Goal: Transaction & Acquisition: Purchase product/service

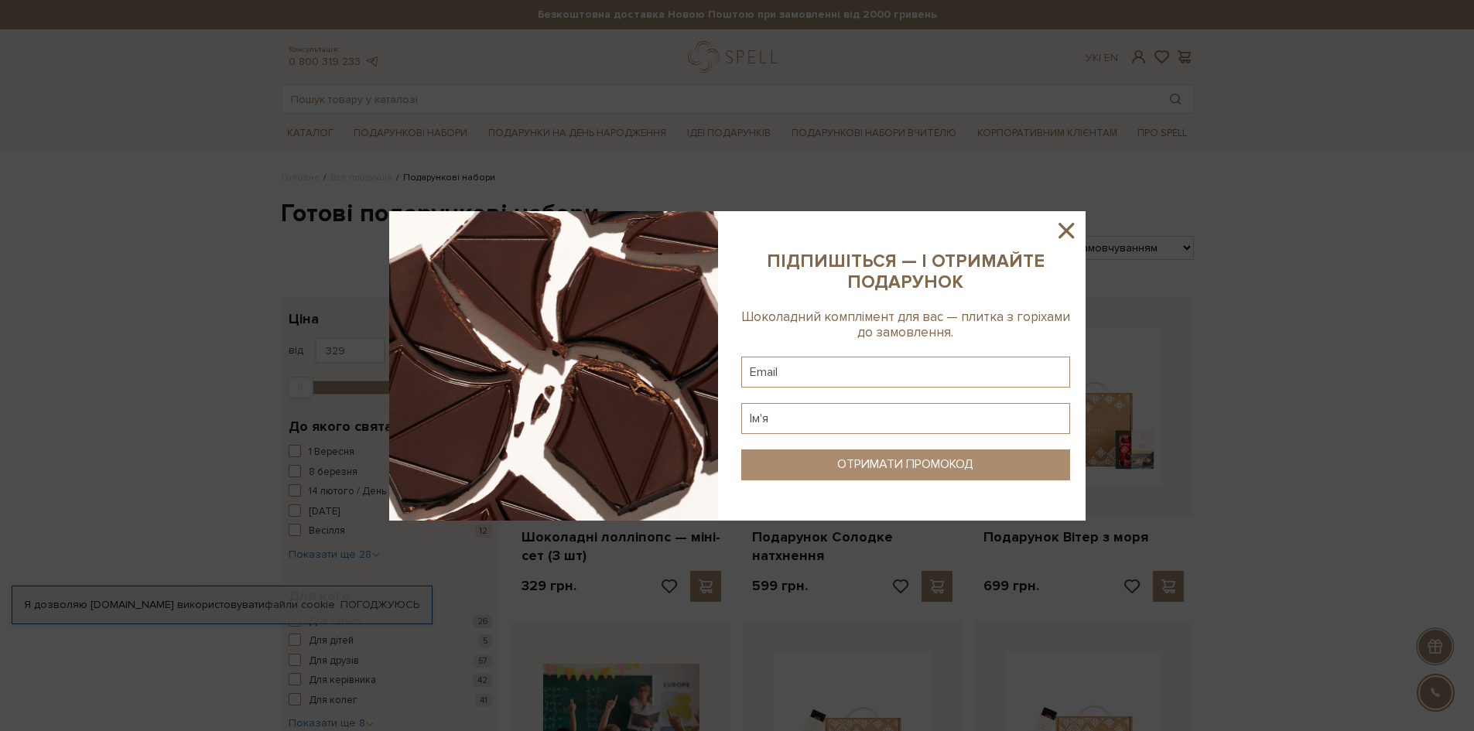
click at [1067, 230] on icon at bounding box center [1066, 230] width 15 height 15
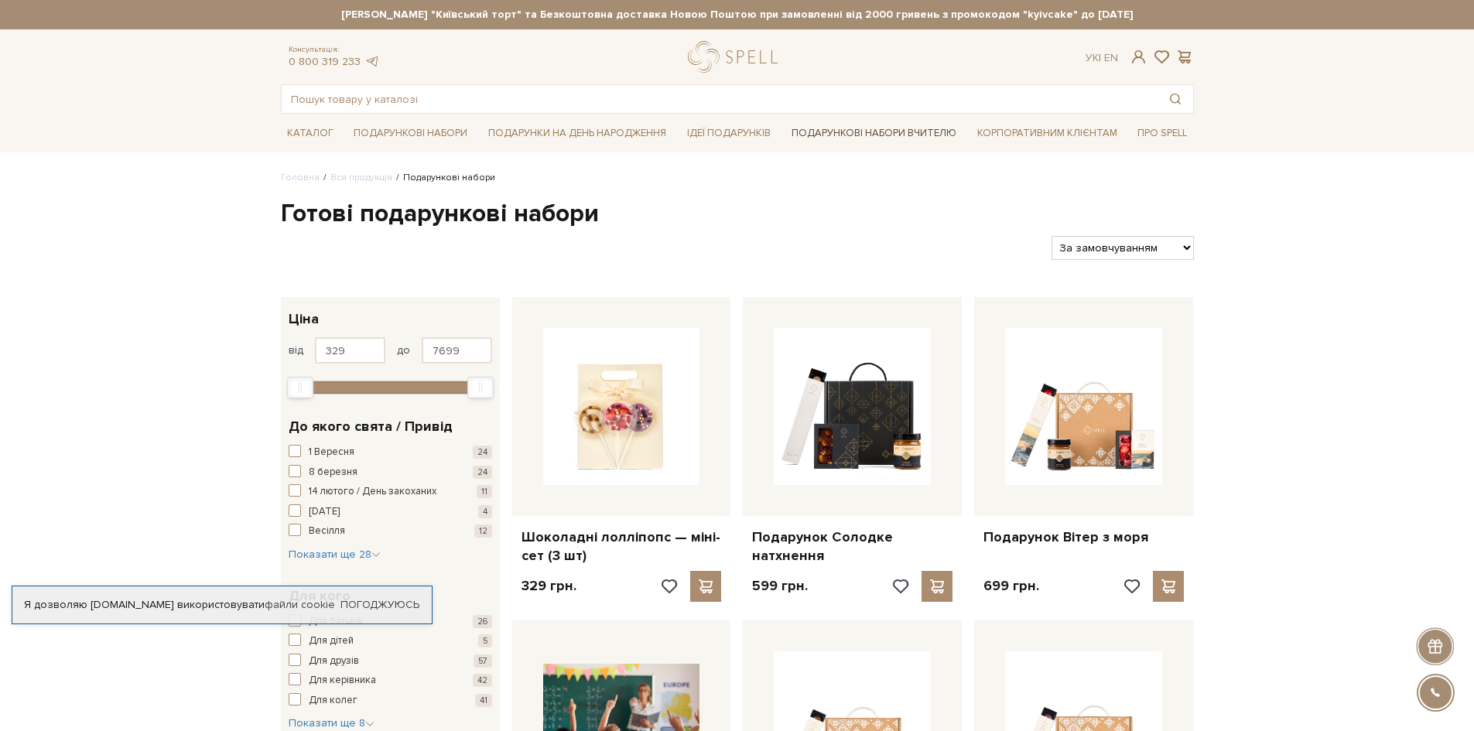
click at [893, 132] on link "Подарункові набори Вчителю" at bounding box center [874, 133] width 177 height 26
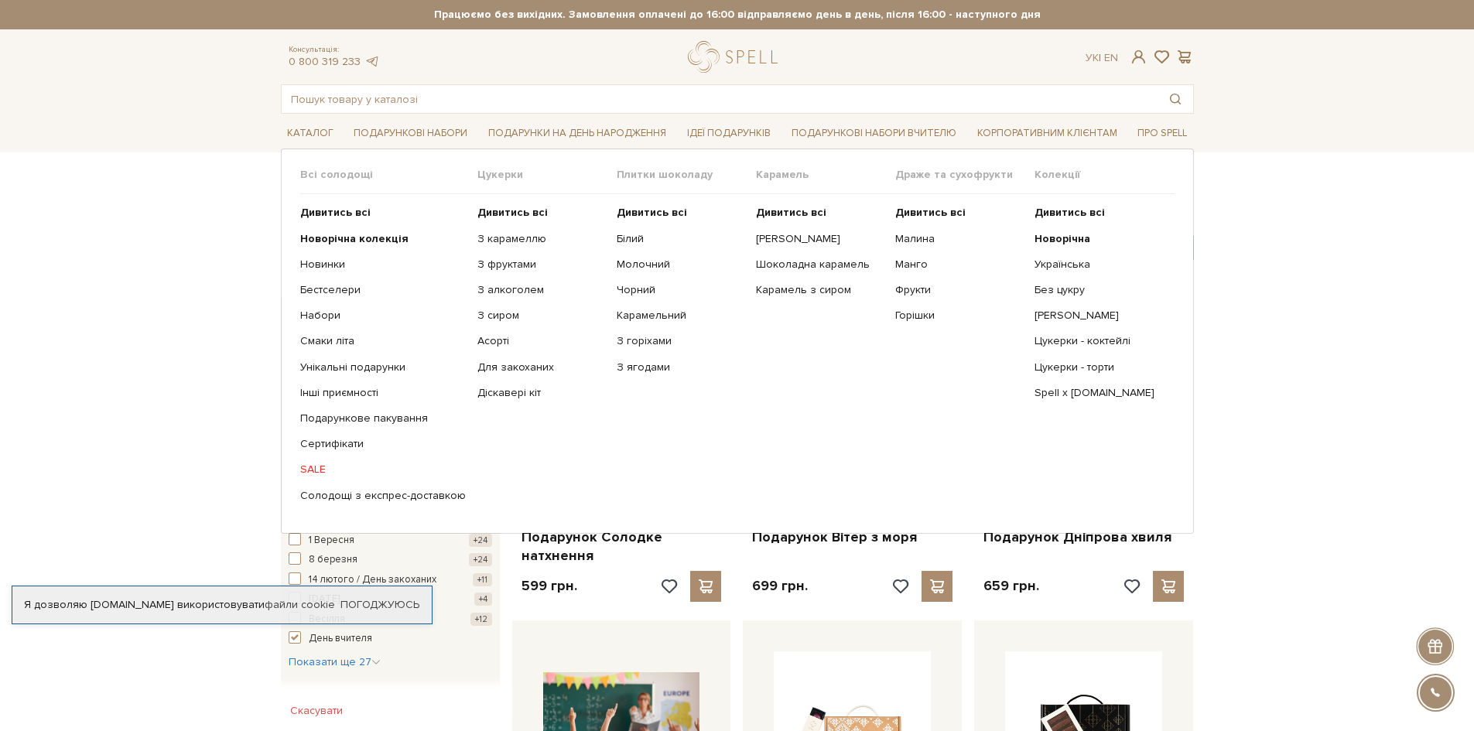
click at [306, 467] on link "SALE" at bounding box center [383, 470] width 166 height 14
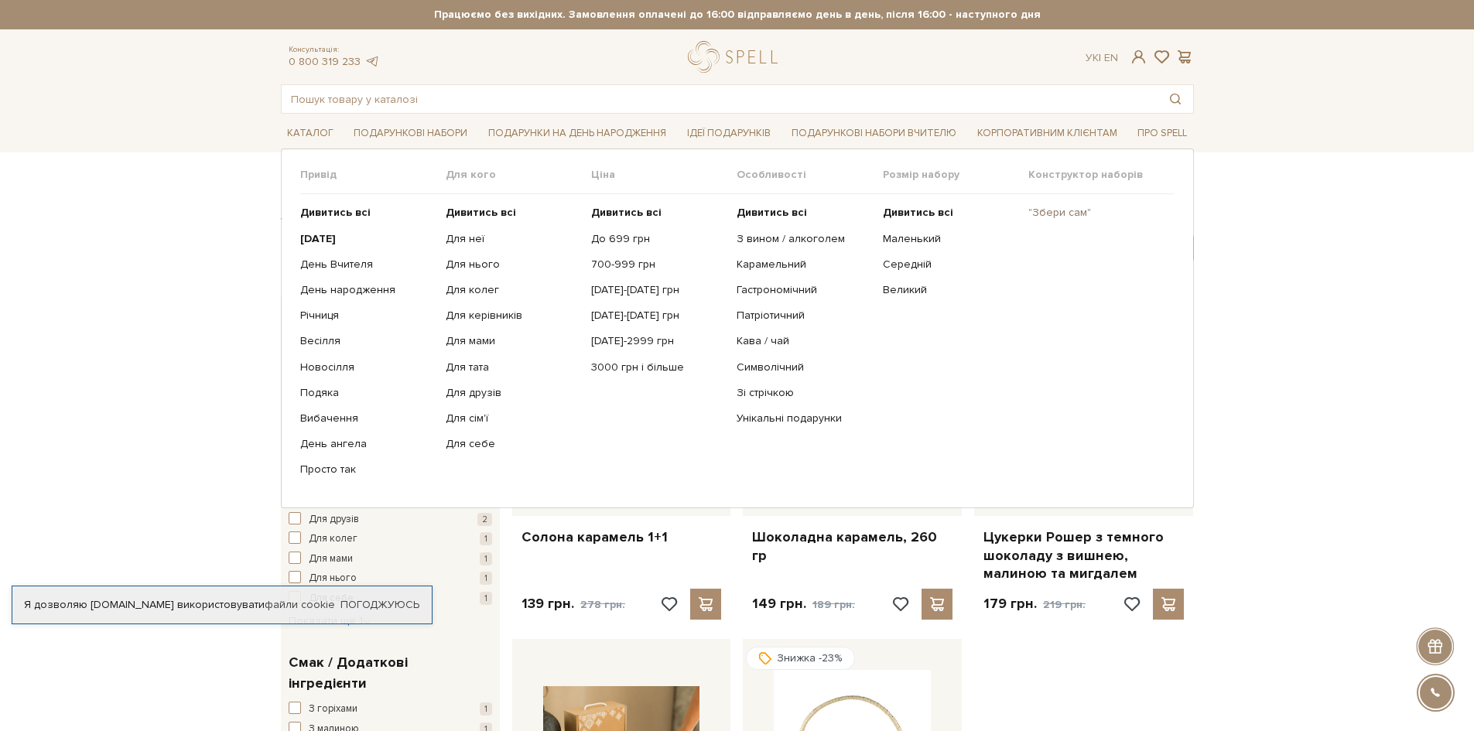
click at [1064, 212] on link ""Збери сам"" at bounding box center [1096, 213] width 134 height 14
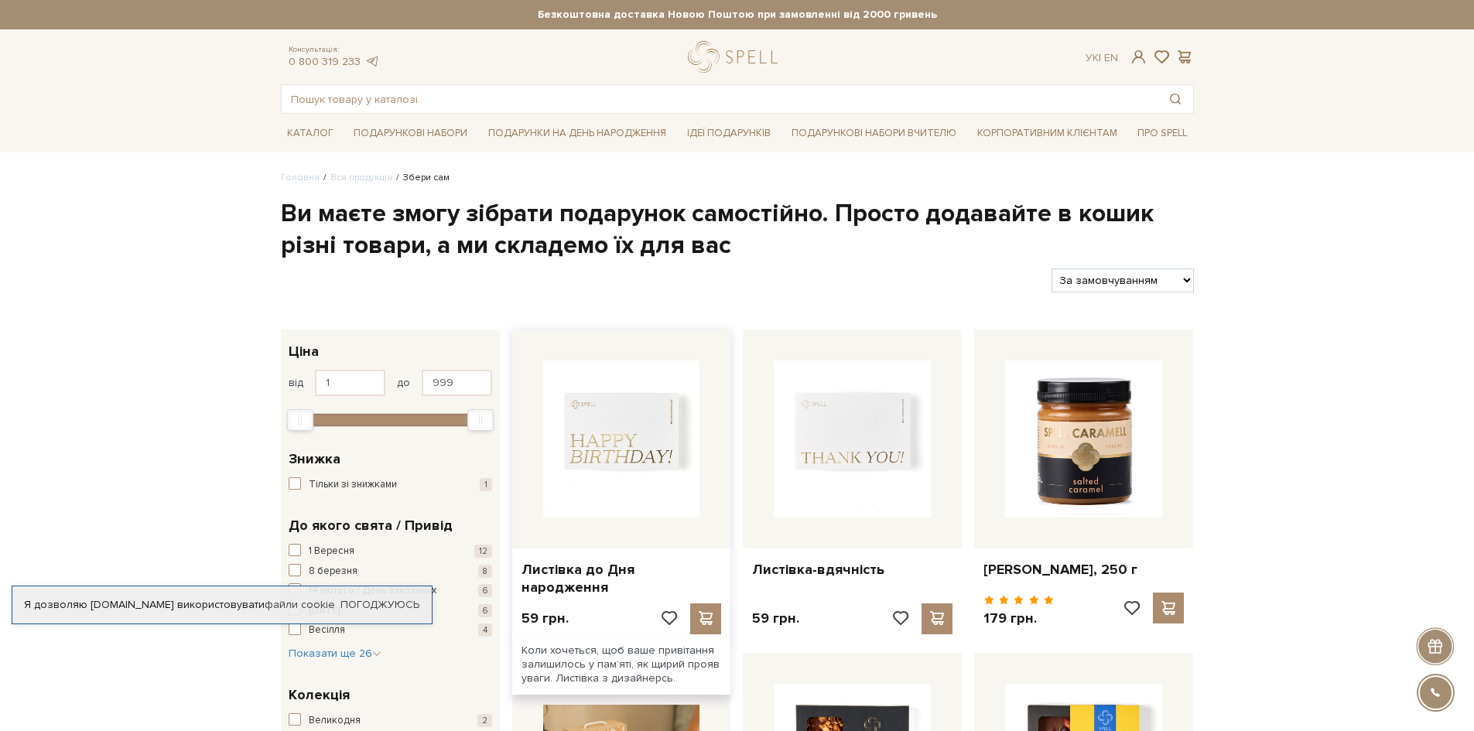
click at [664, 443] on img at bounding box center [621, 439] width 157 height 157
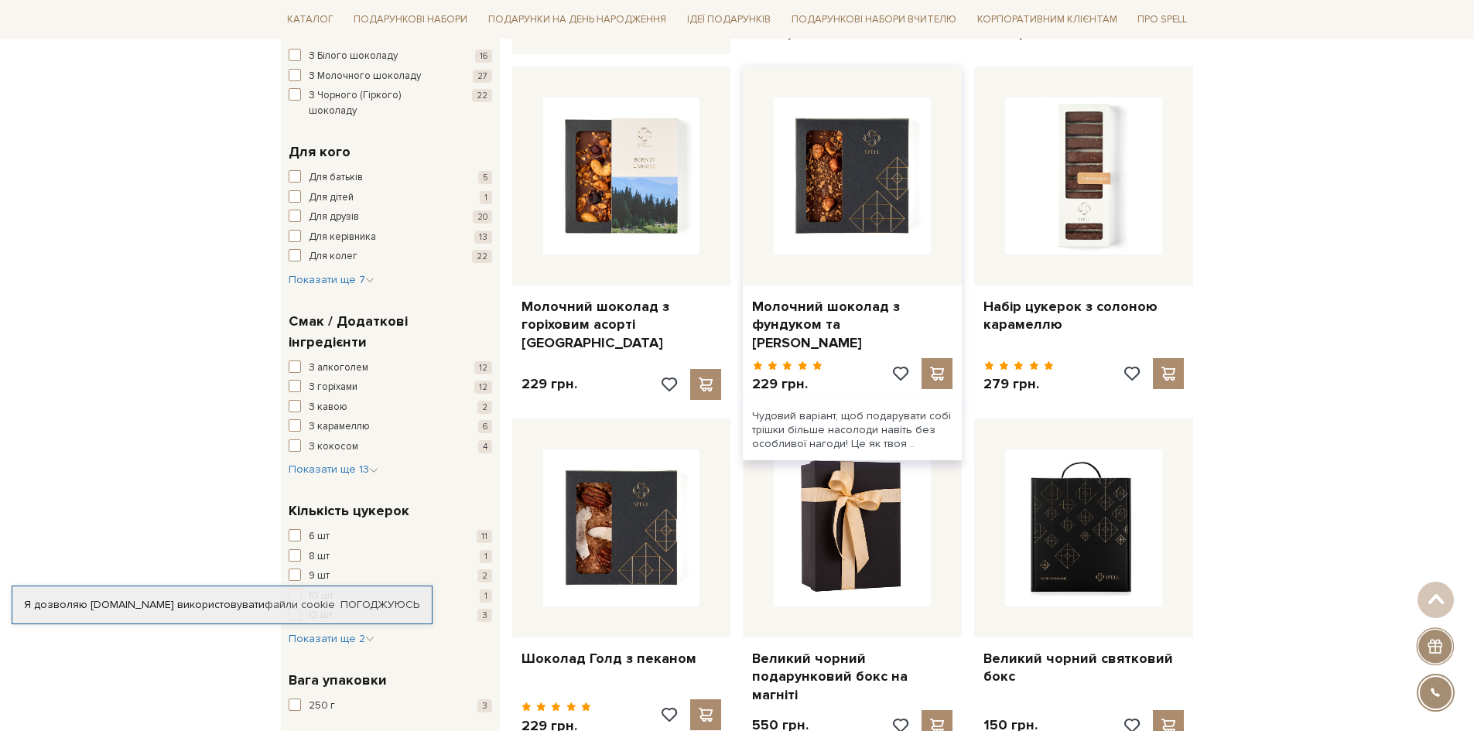
scroll to position [1084, 0]
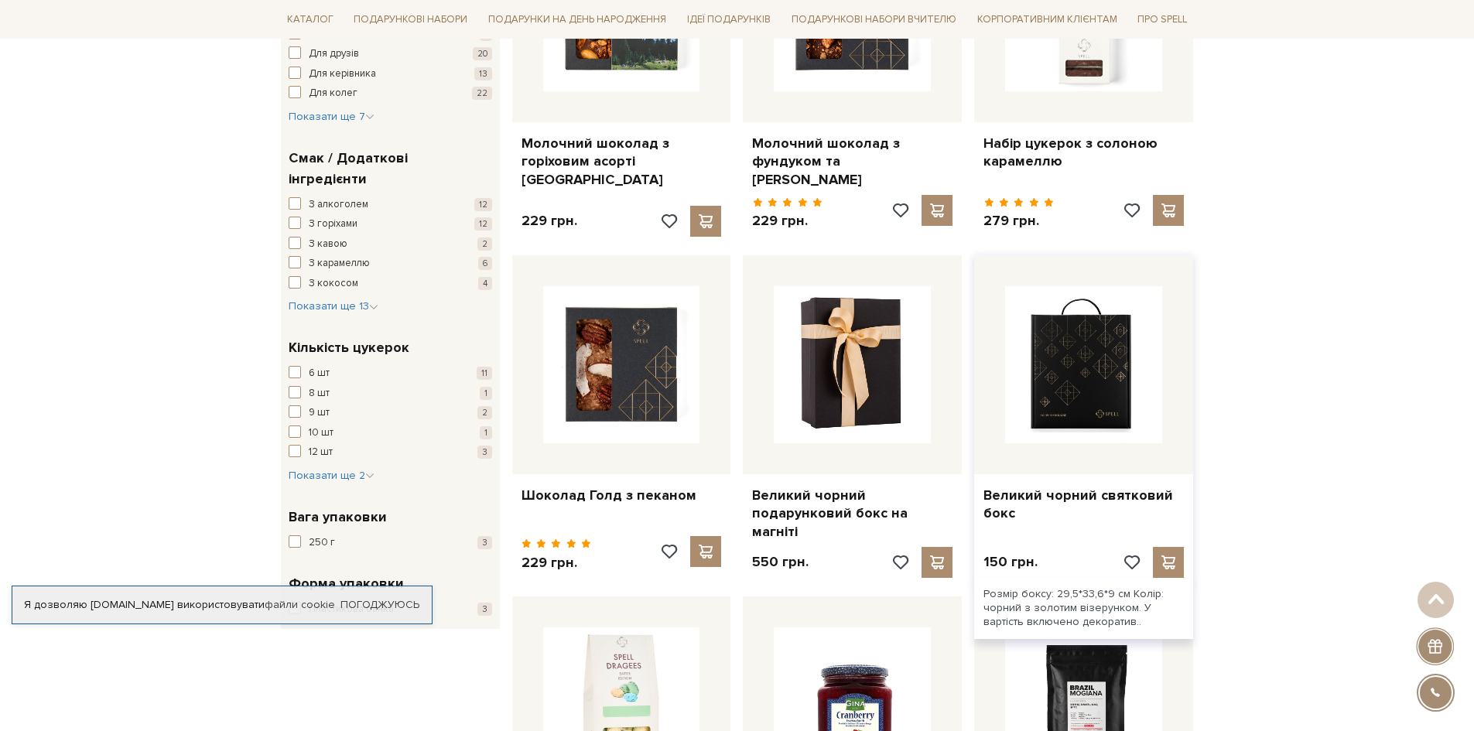
click at [1078, 397] on img at bounding box center [1083, 364] width 157 height 157
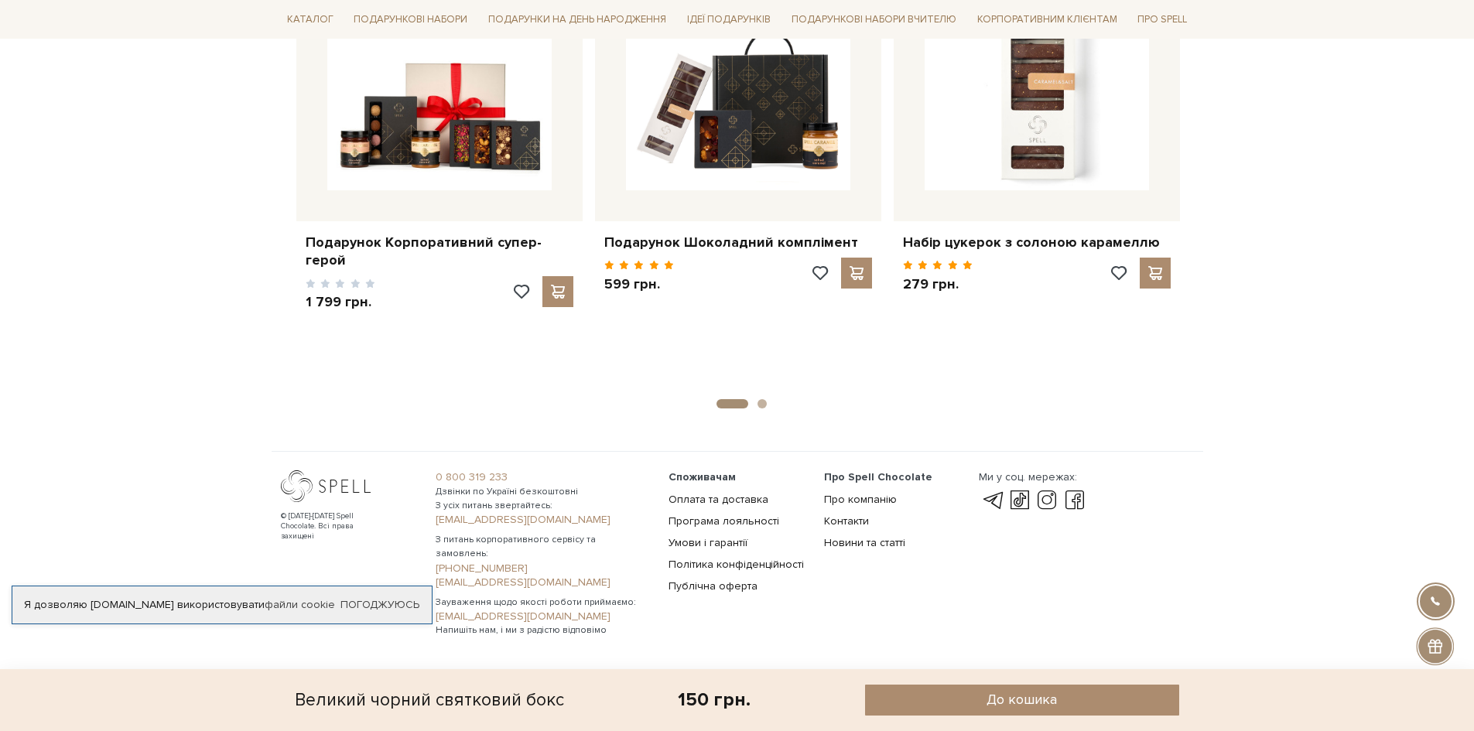
scroll to position [1525, 0]
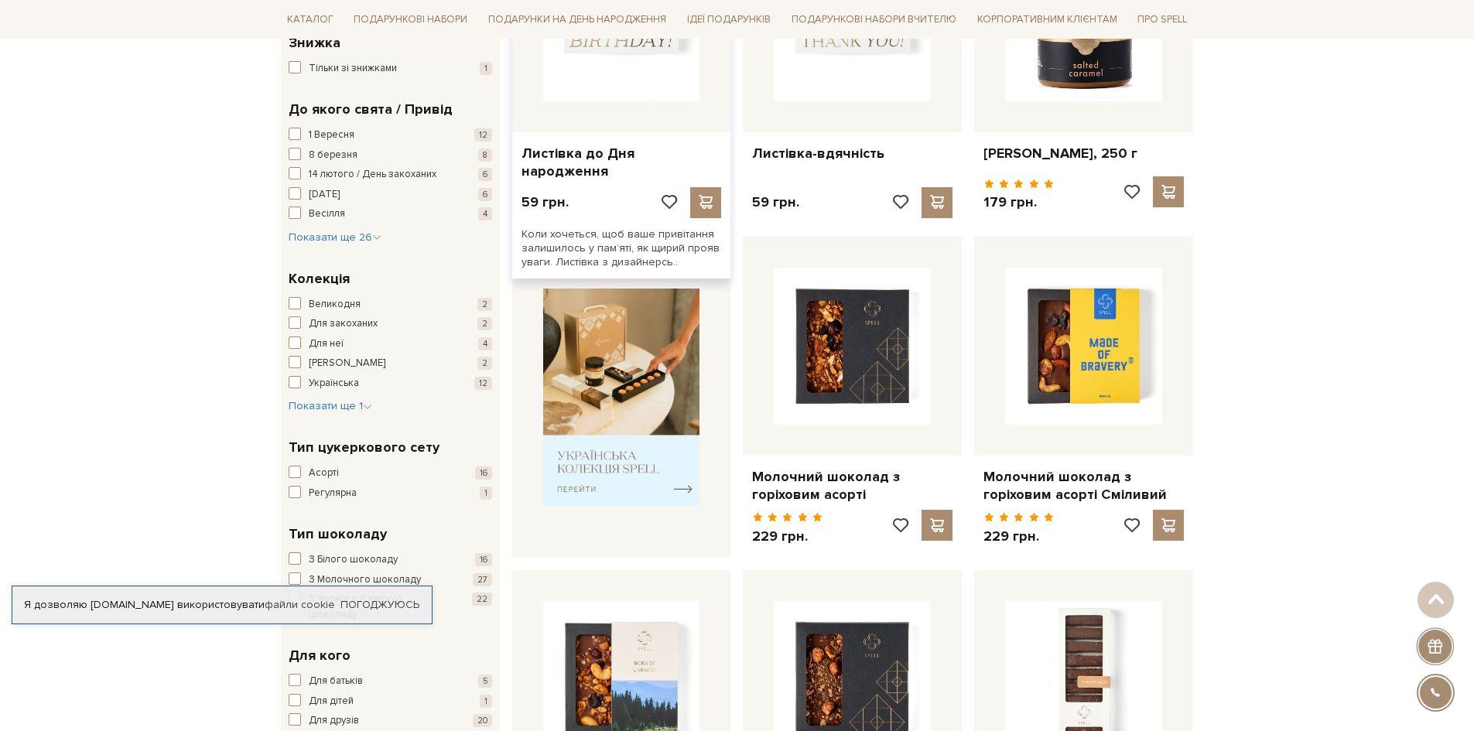
scroll to position [77, 0]
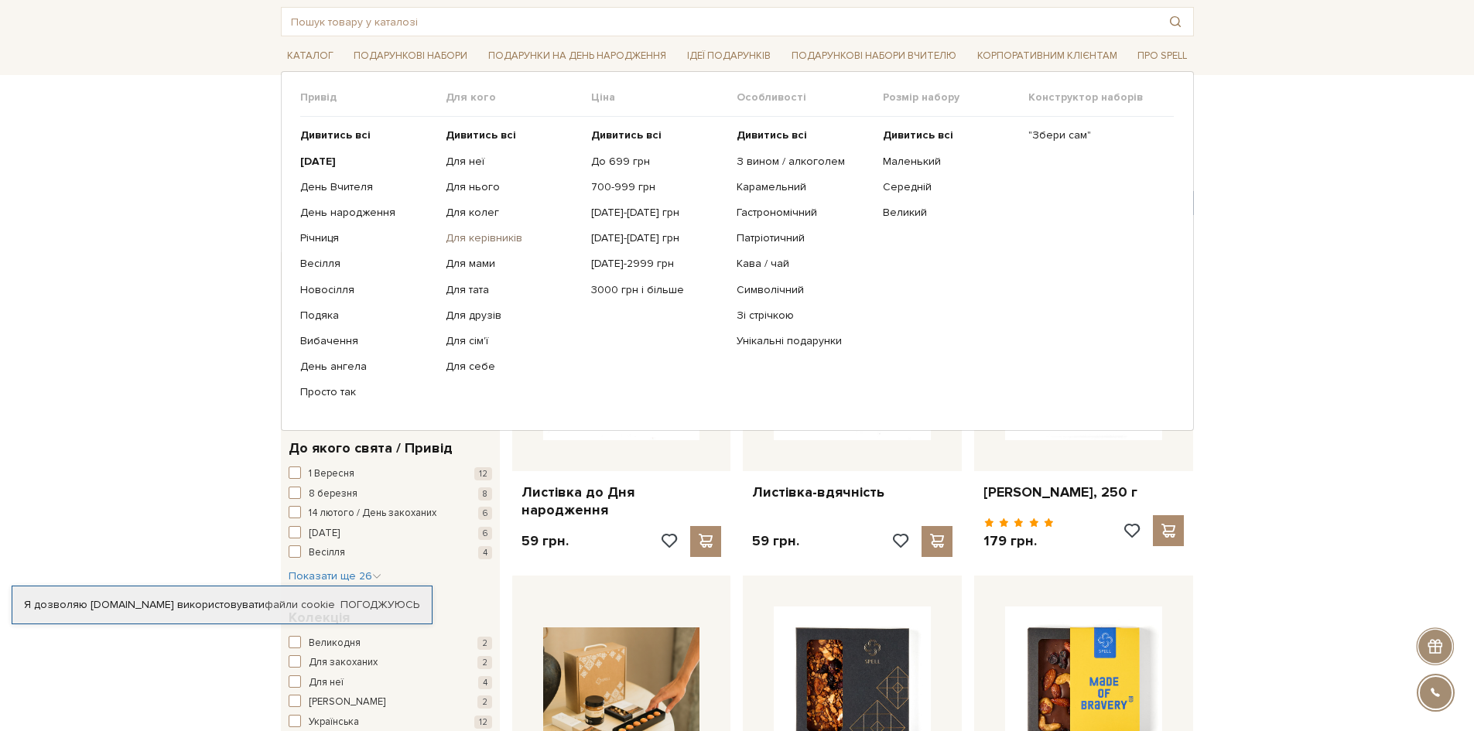
click at [490, 238] on link "Для керівників" at bounding box center [513, 238] width 134 height 14
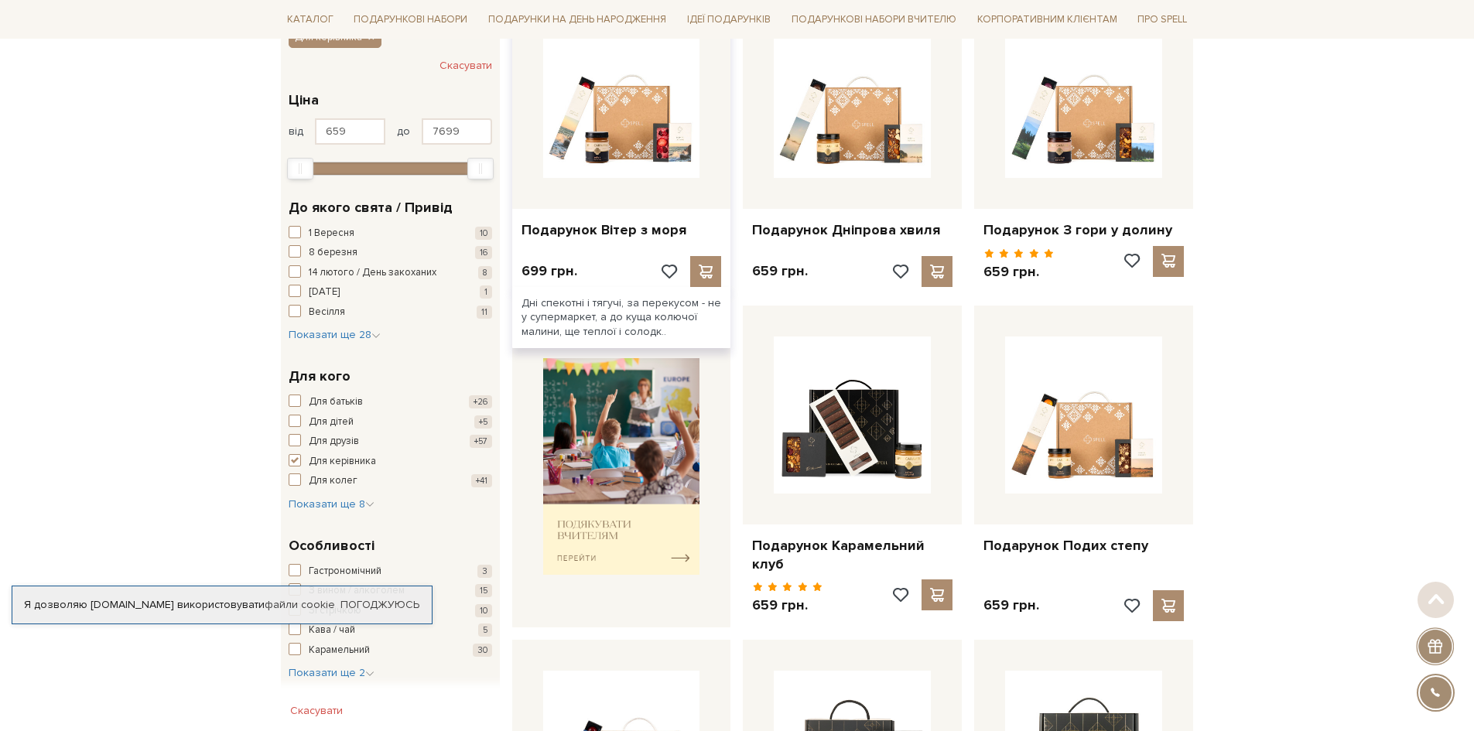
scroll to position [310, 0]
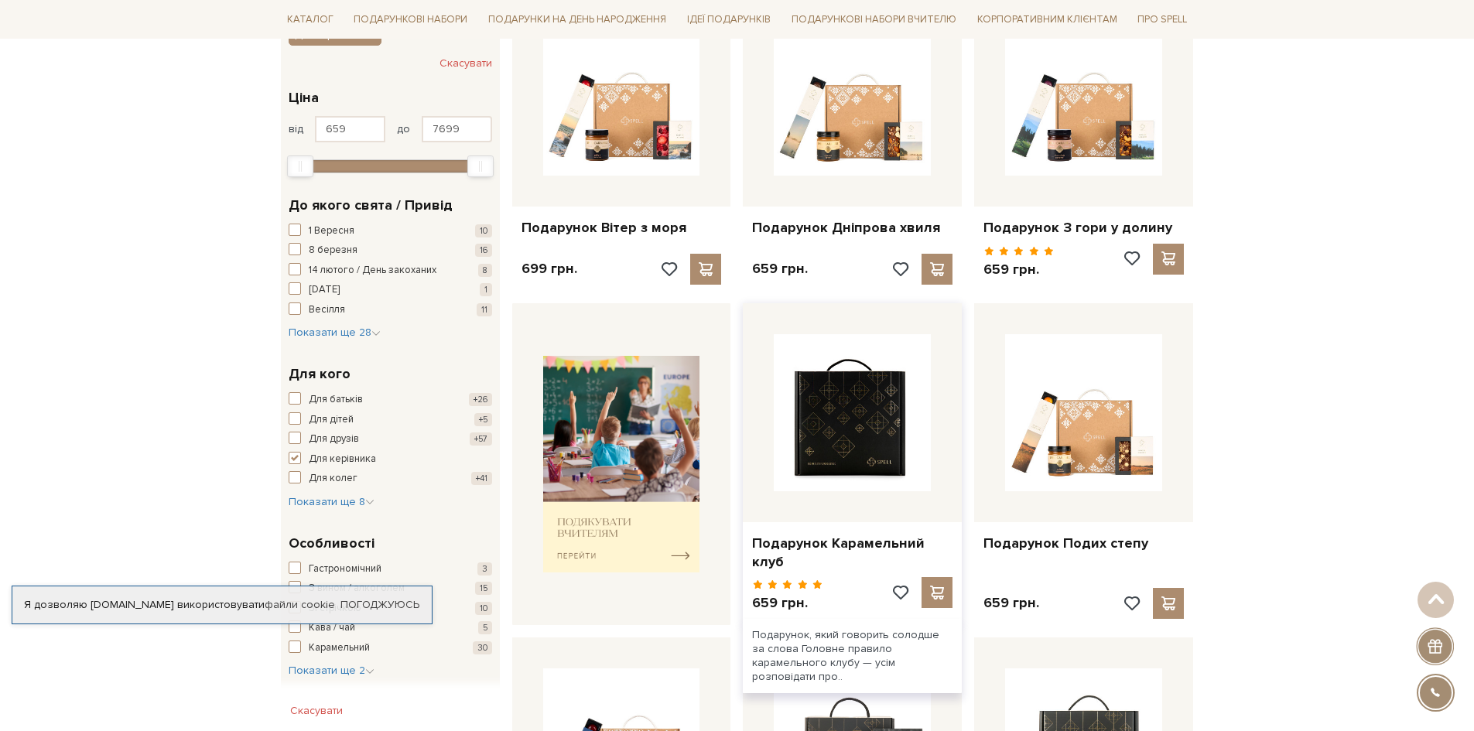
click at [856, 395] on img at bounding box center [852, 412] width 157 height 157
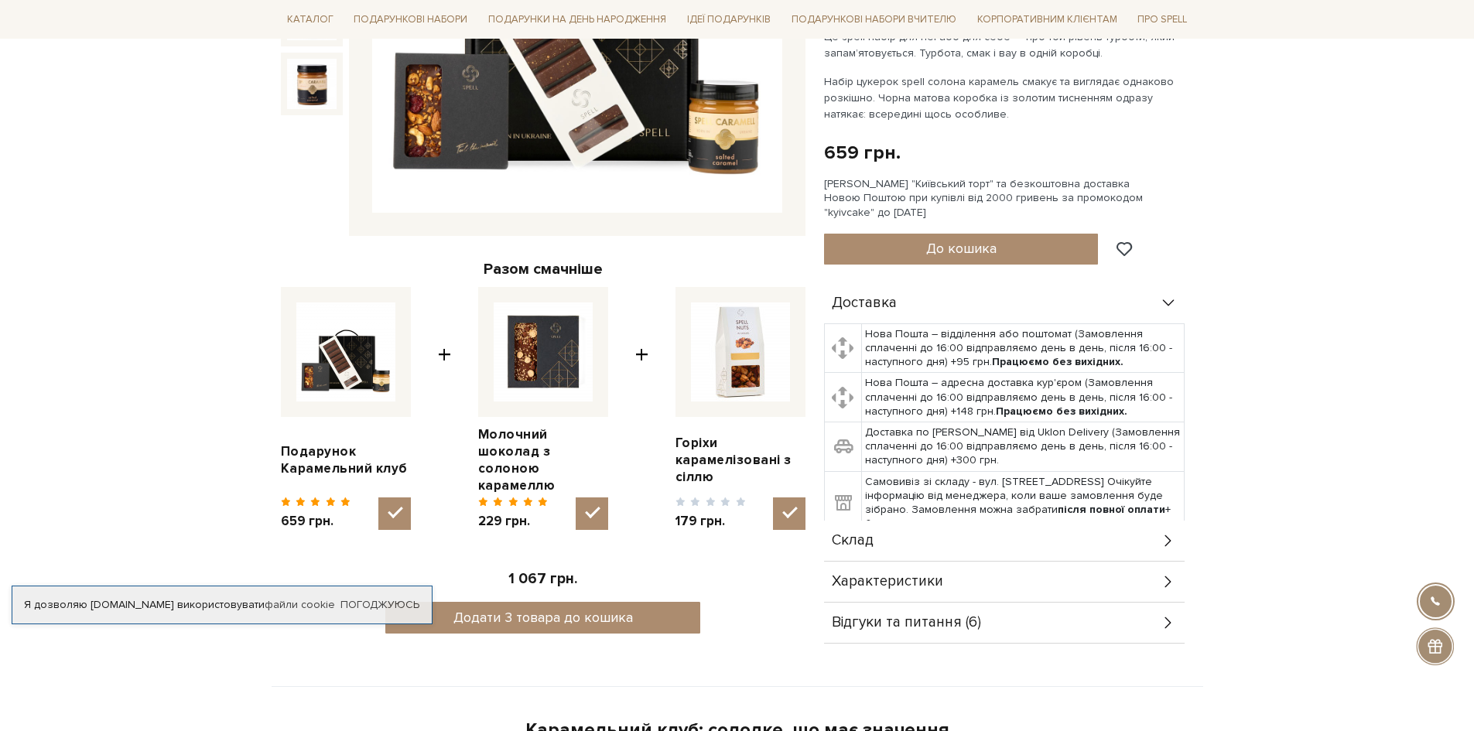
scroll to position [464, 0]
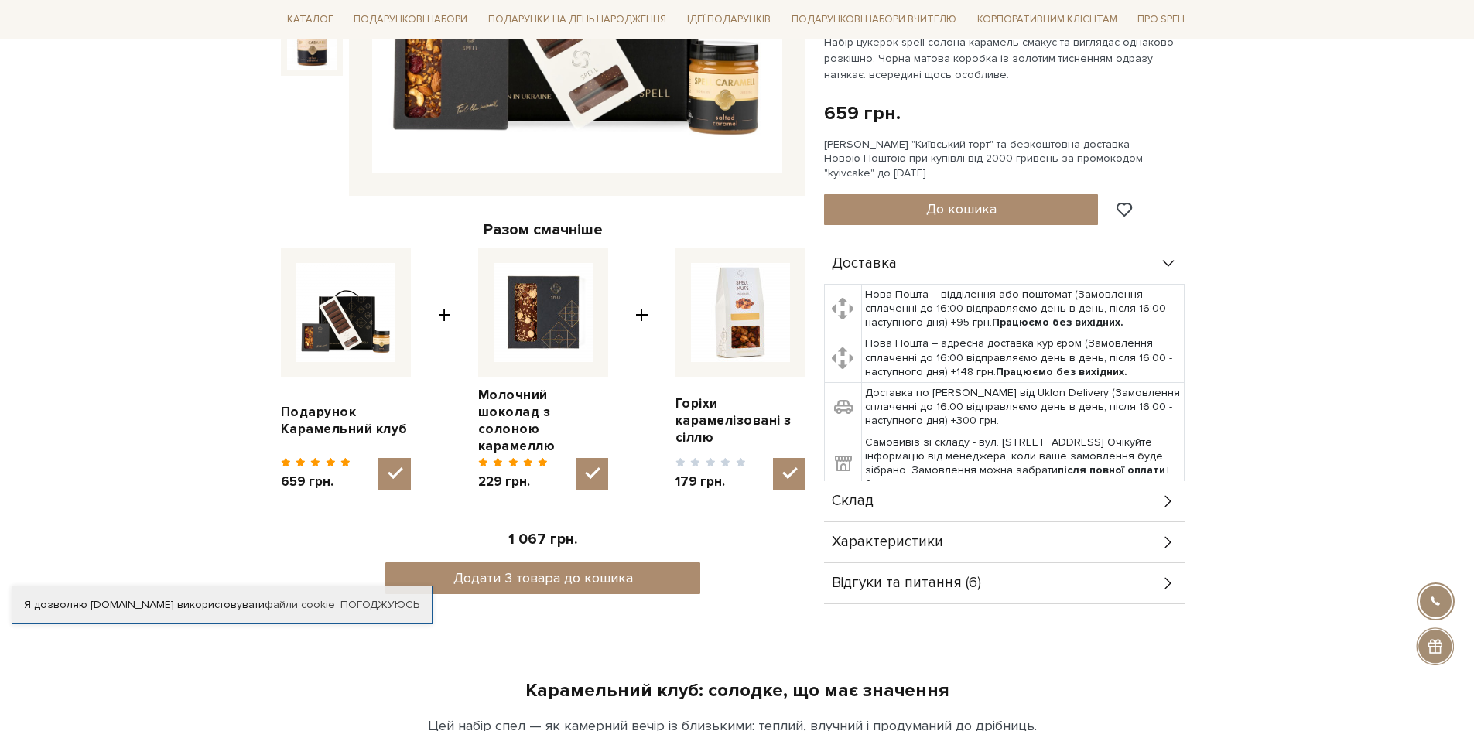
click at [1161, 537] on icon at bounding box center [1168, 542] width 17 height 17
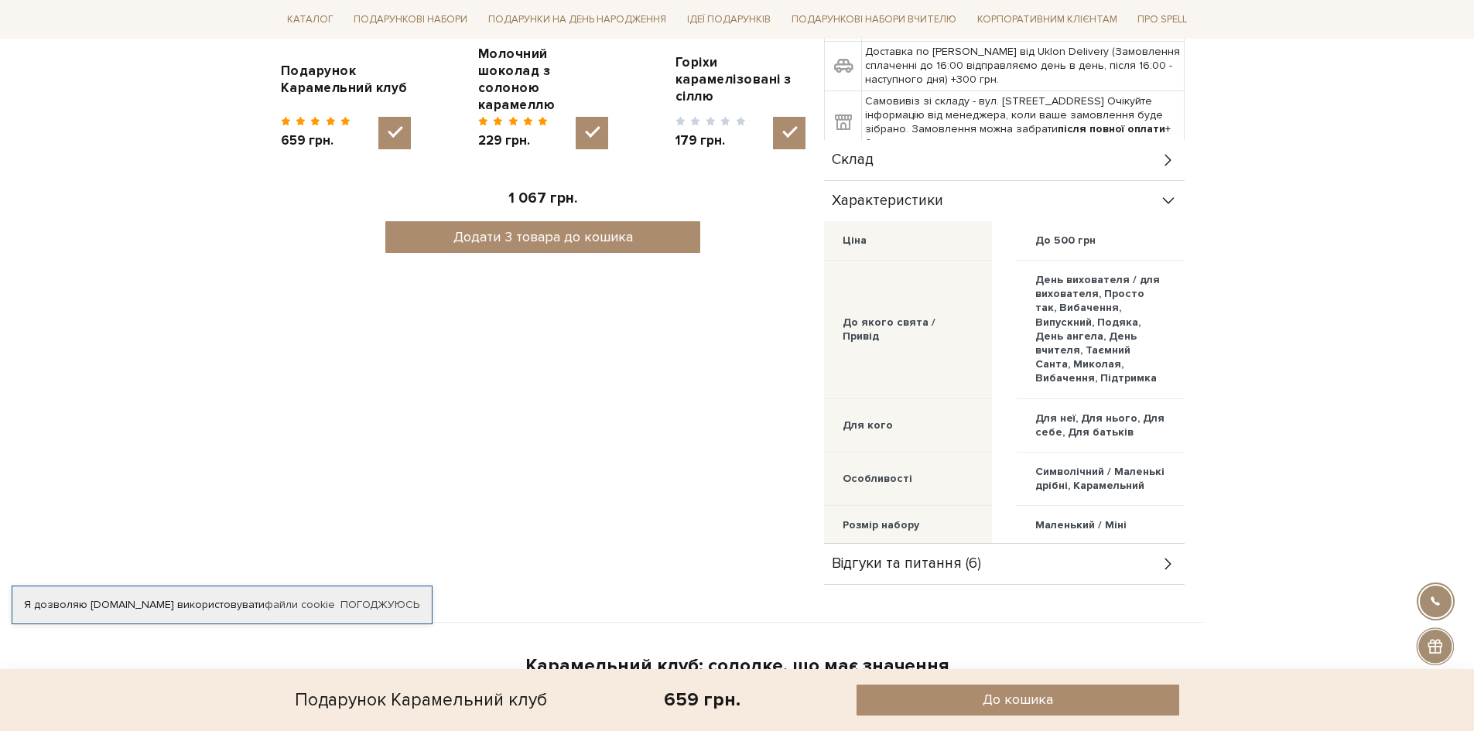
scroll to position [851, 0]
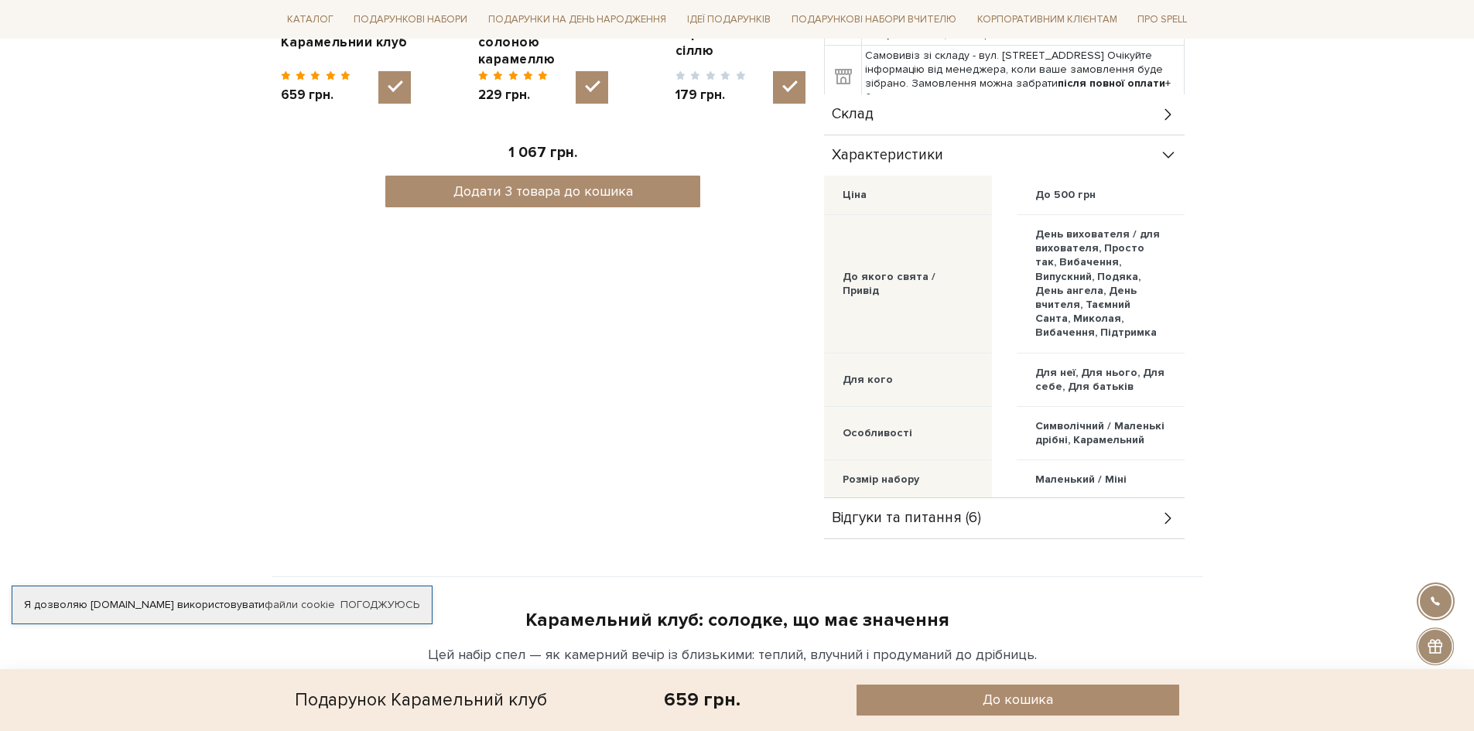
click at [1165, 527] on div "Відгуки та питання (6)" at bounding box center [1004, 518] width 361 height 40
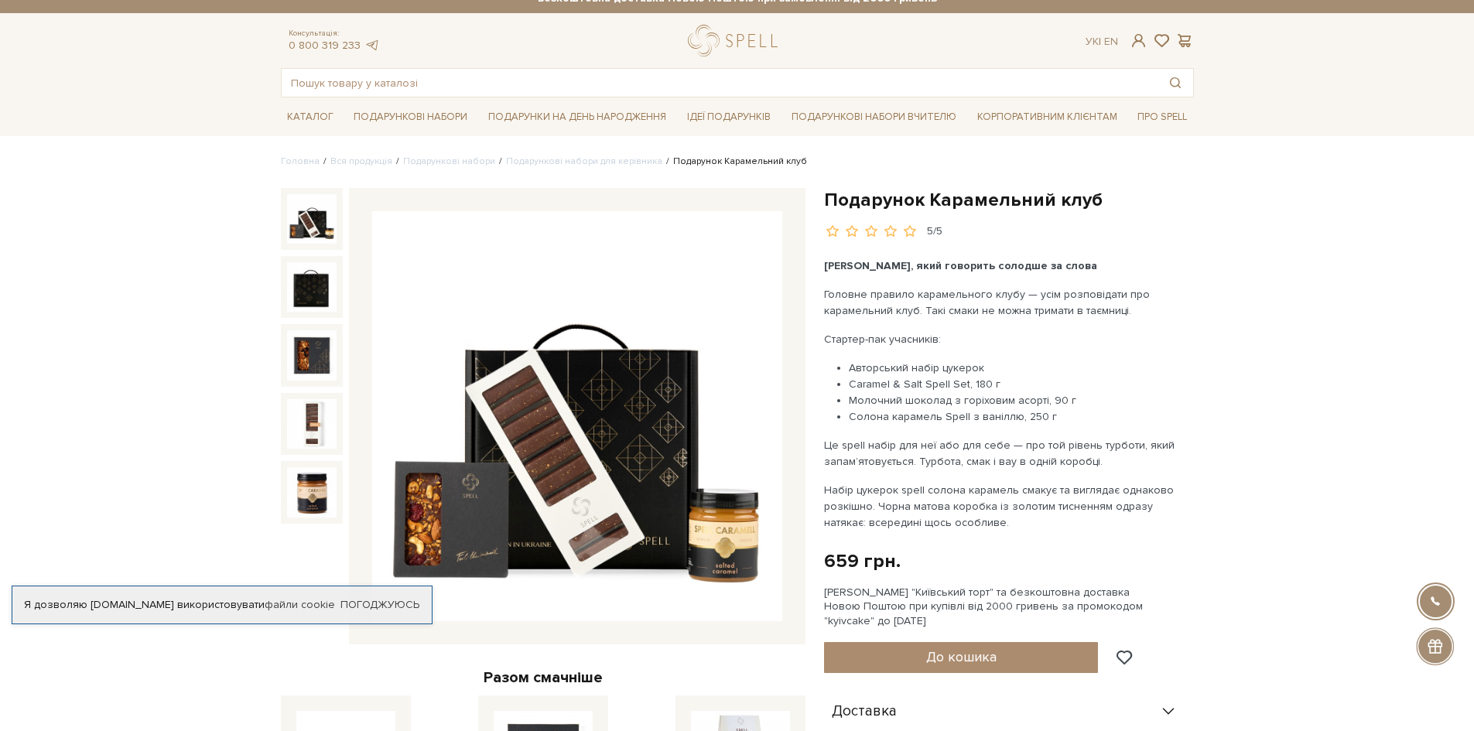
scroll to position [10, 0]
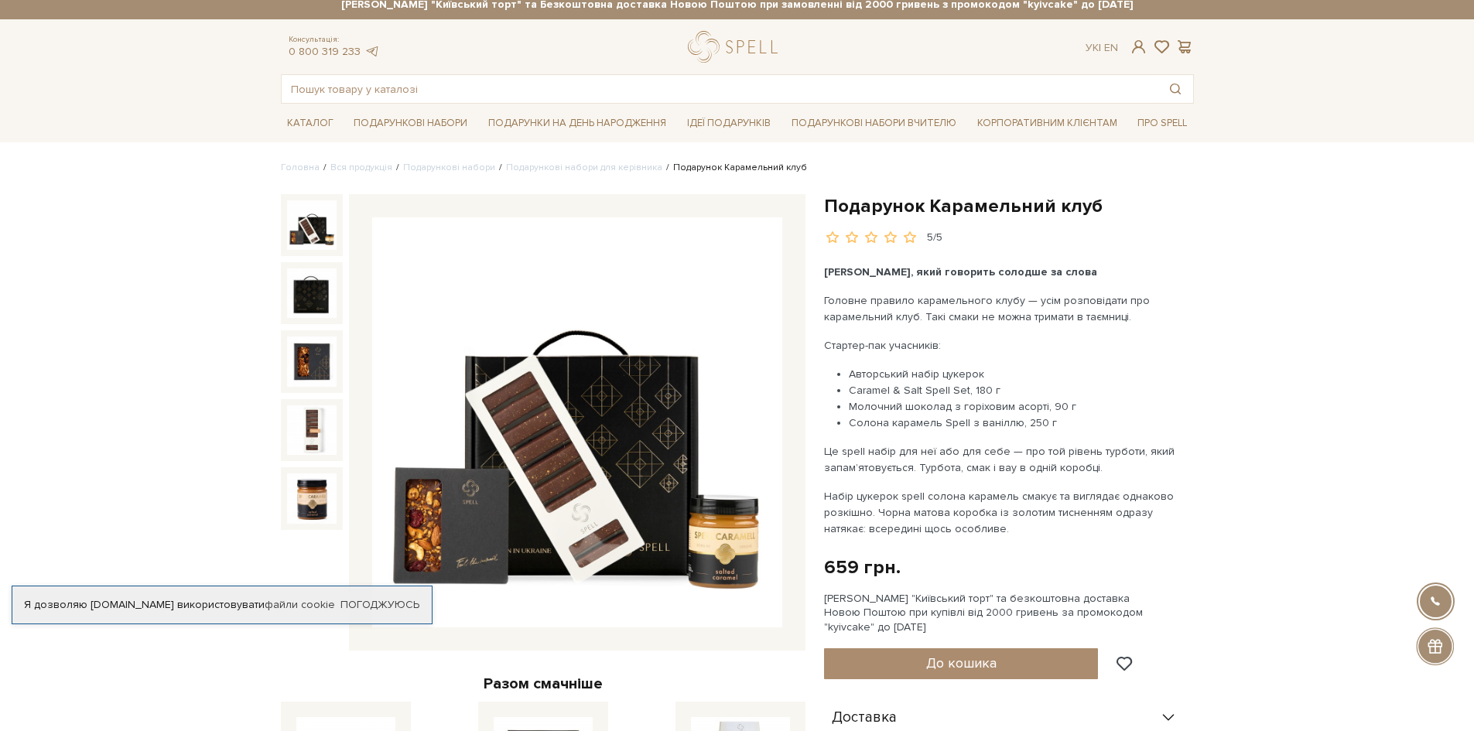
click at [645, 405] on img at bounding box center [577, 422] width 410 height 410
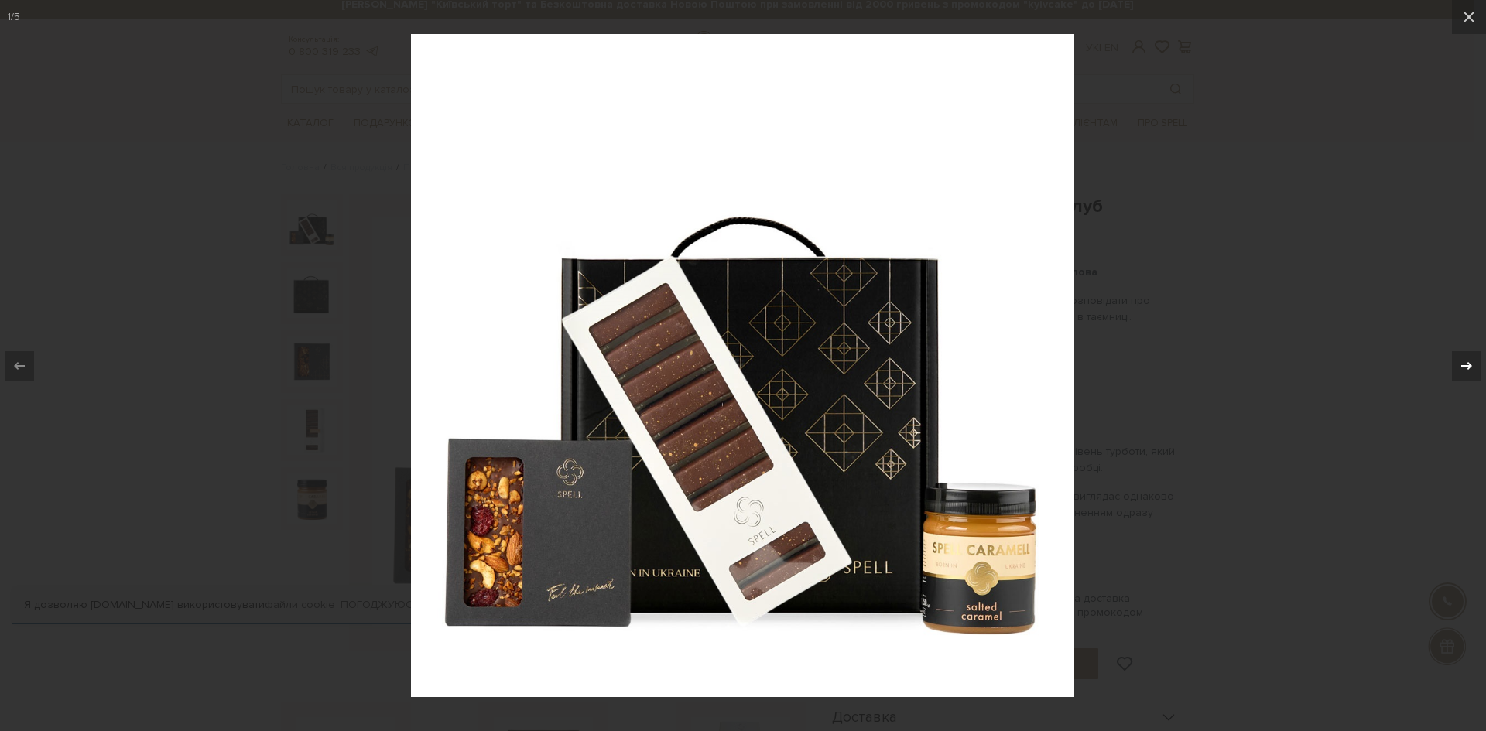
click at [1465, 364] on icon at bounding box center [1466, 366] width 19 height 19
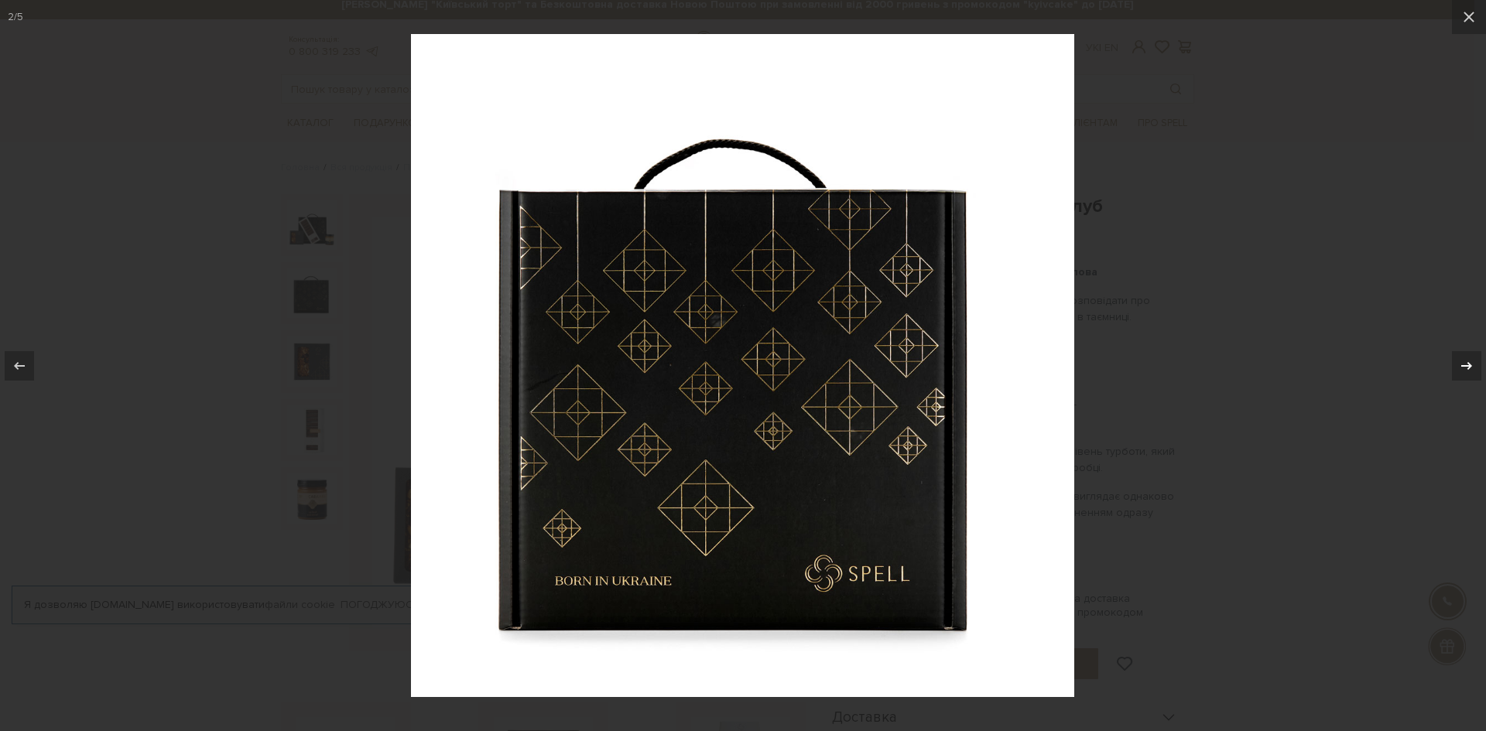
click at [1465, 364] on icon at bounding box center [1466, 366] width 19 height 19
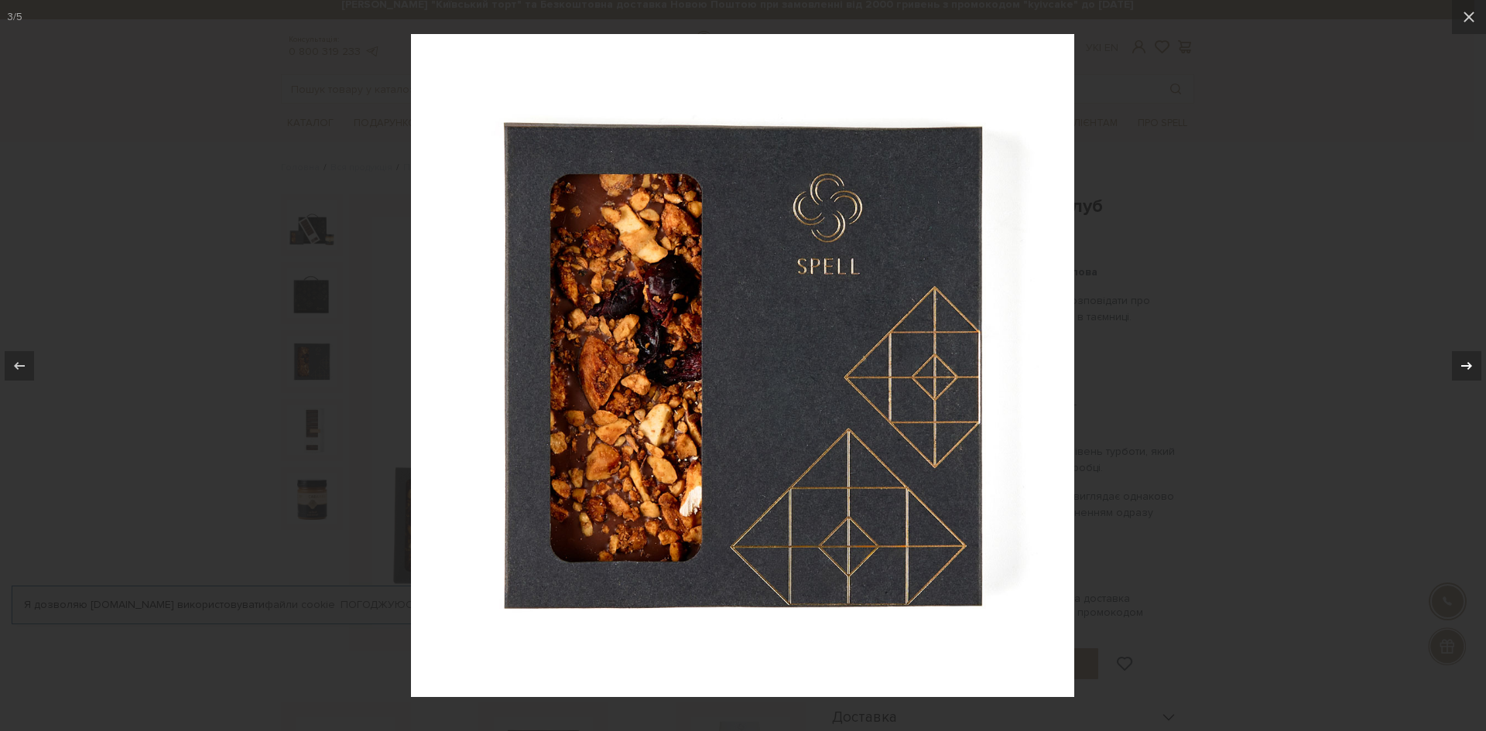
click at [1465, 364] on icon at bounding box center [1466, 366] width 19 height 19
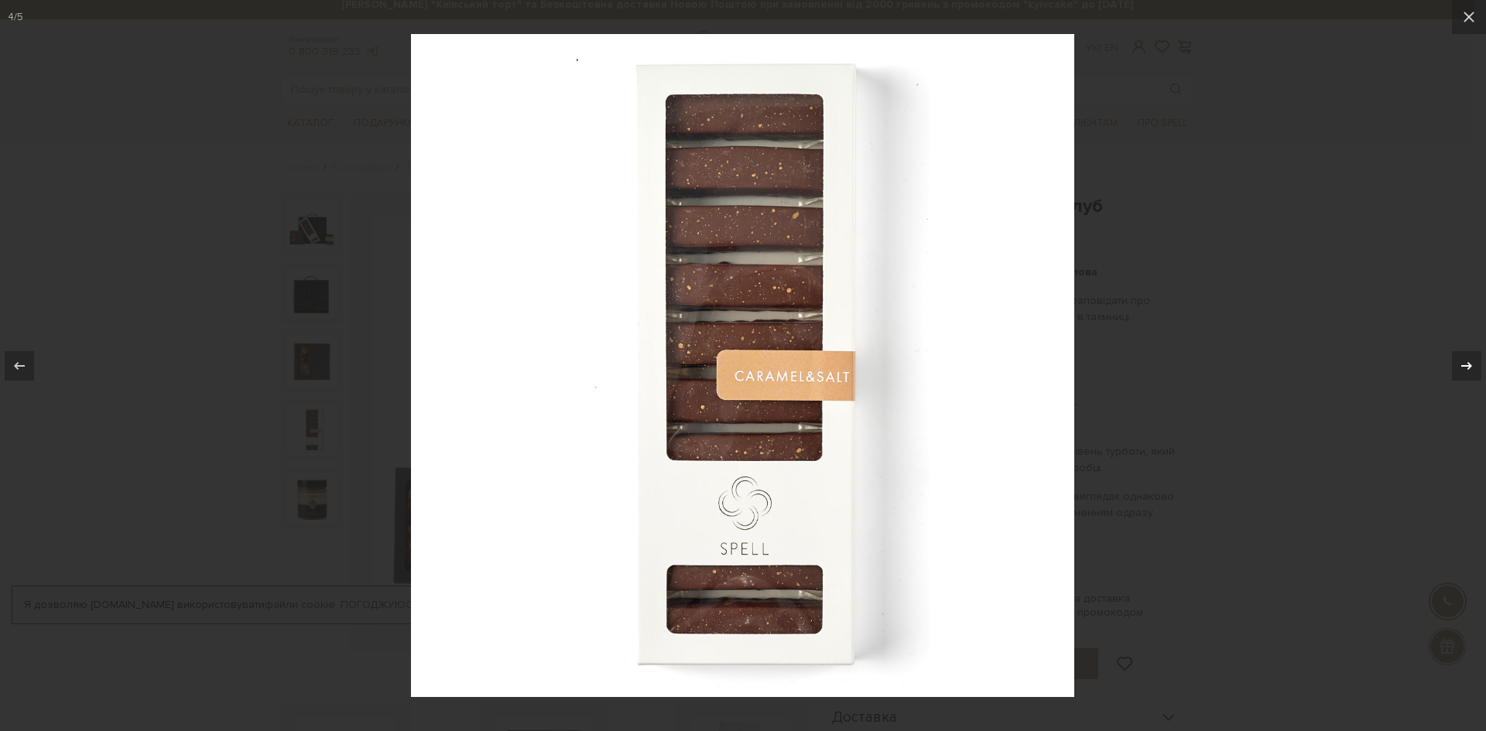
click at [1465, 364] on icon at bounding box center [1466, 366] width 19 height 19
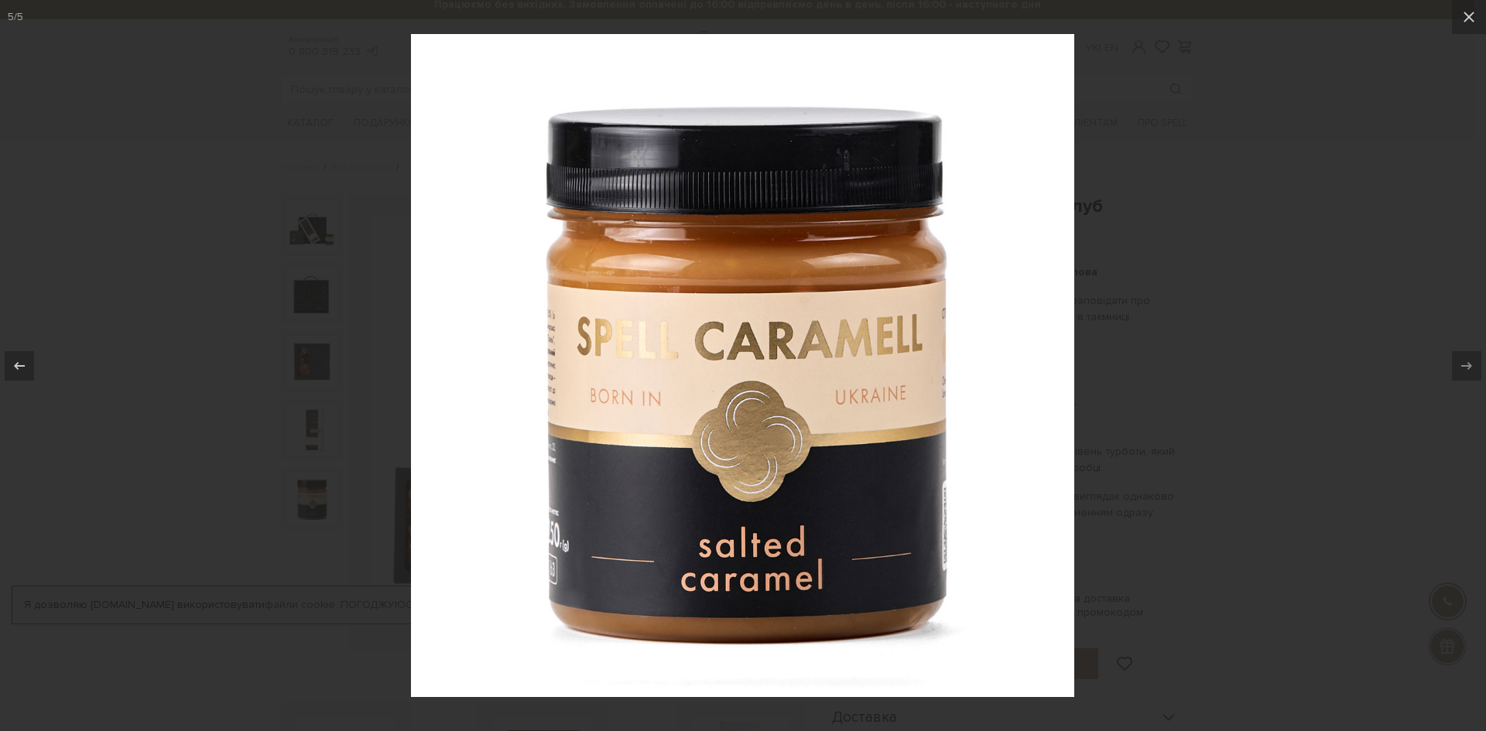
drag, startPoint x: 985, startPoint y: 282, endPoint x: 798, endPoint y: 235, distance: 193.2
click at [976, 280] on img at bounding box center [742, 365] width 663 height 663
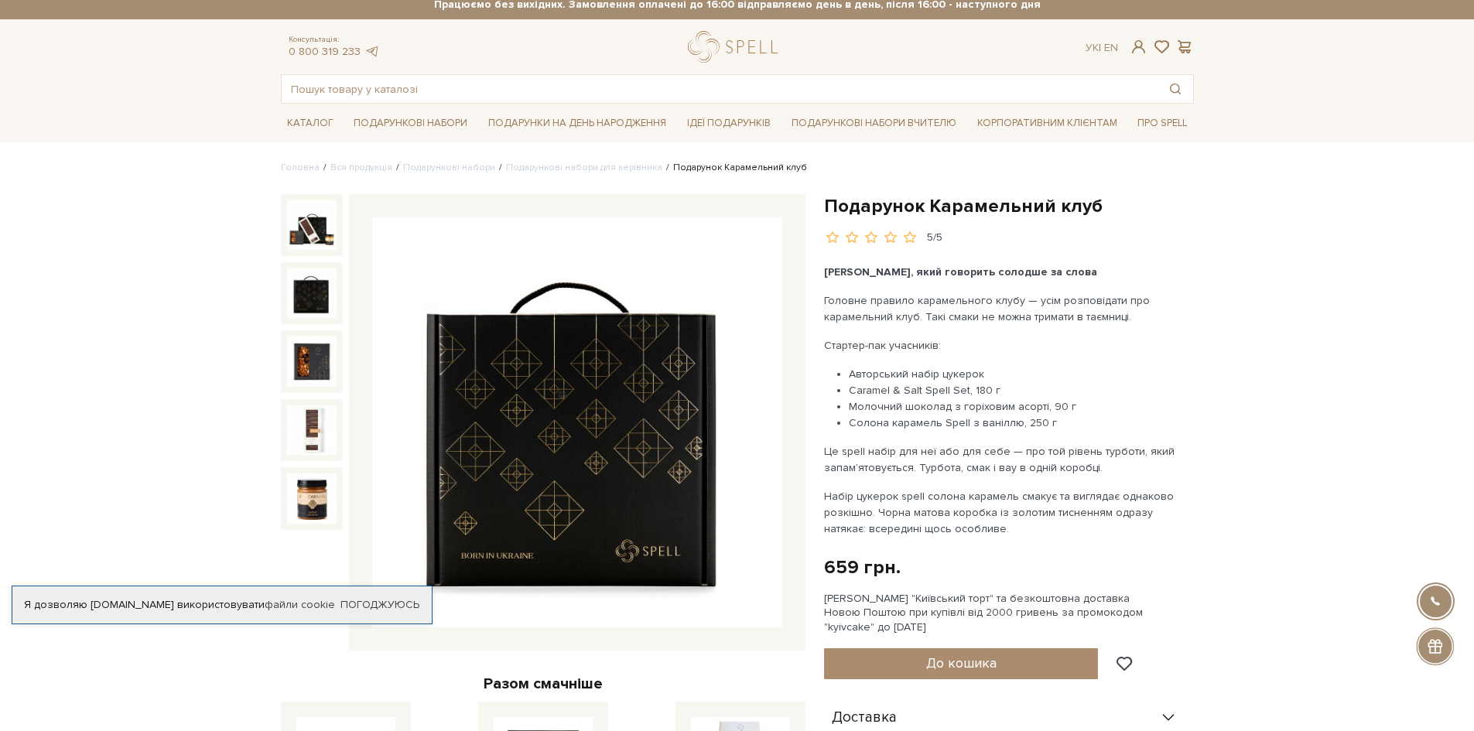
click at [566, 255] on img at bounding box center [577, 422] width 410 height 410
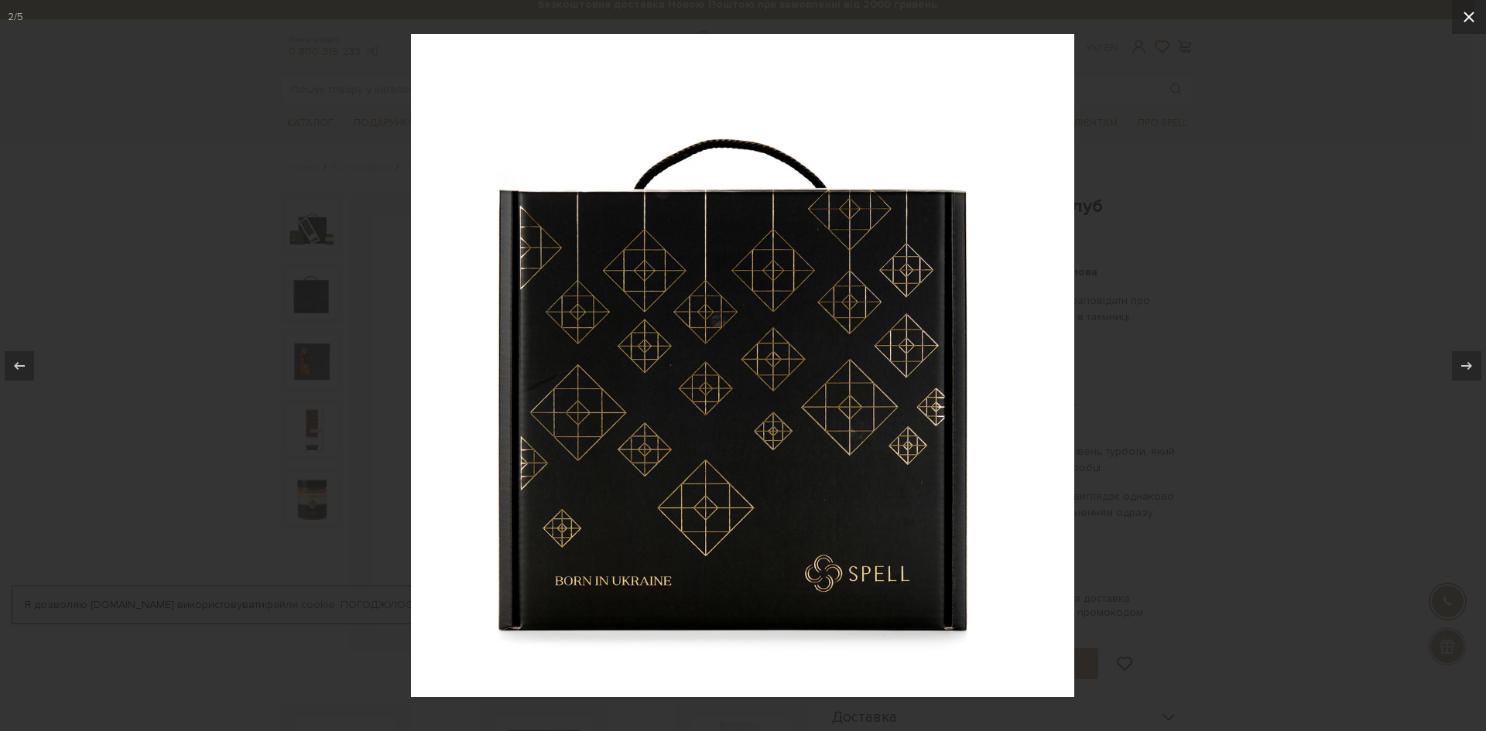
click at [1469, 11] on icon at bounding box center [1469, 17] width 19 height 19
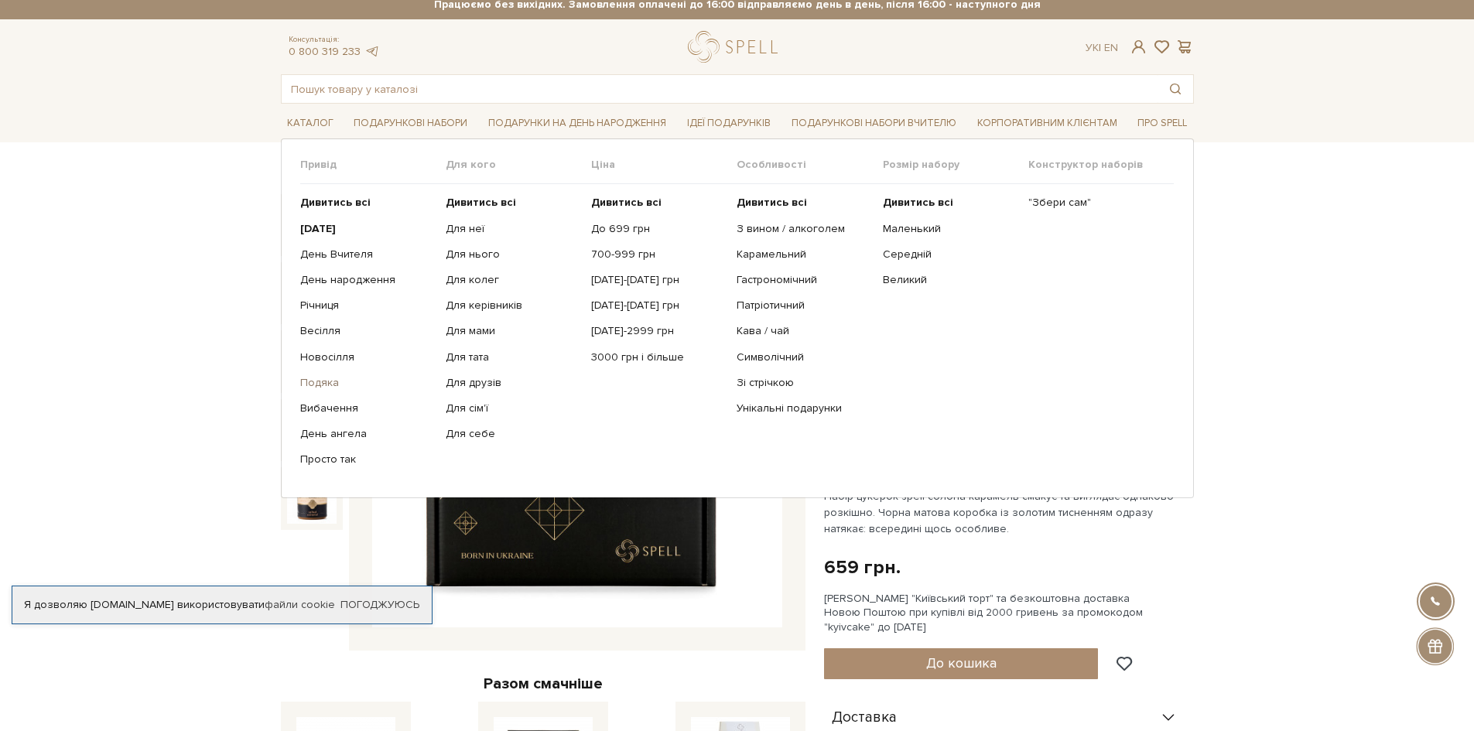
click at [326, 383] on link "Подяка" at bounding box center [367, 383] width 134 height 14
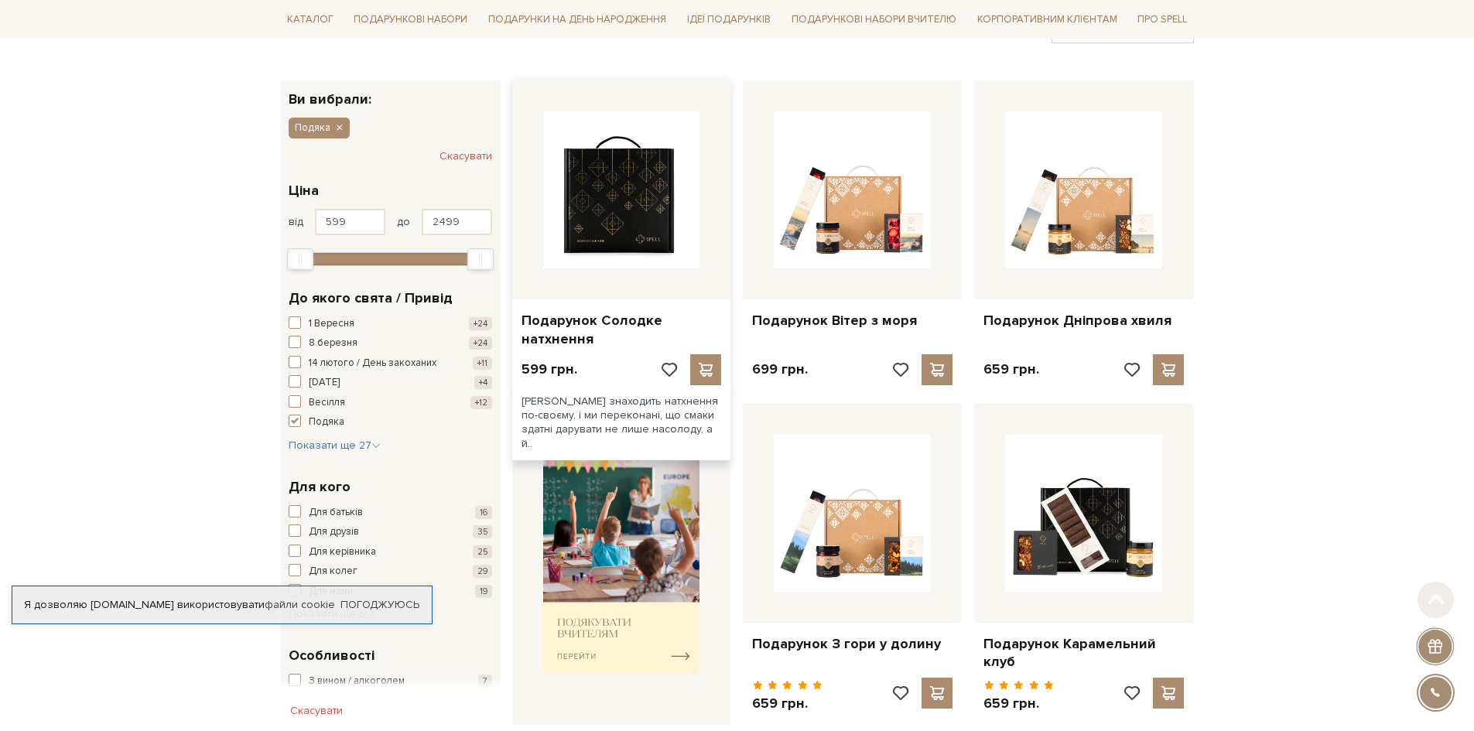
scroll to position [232, 0]
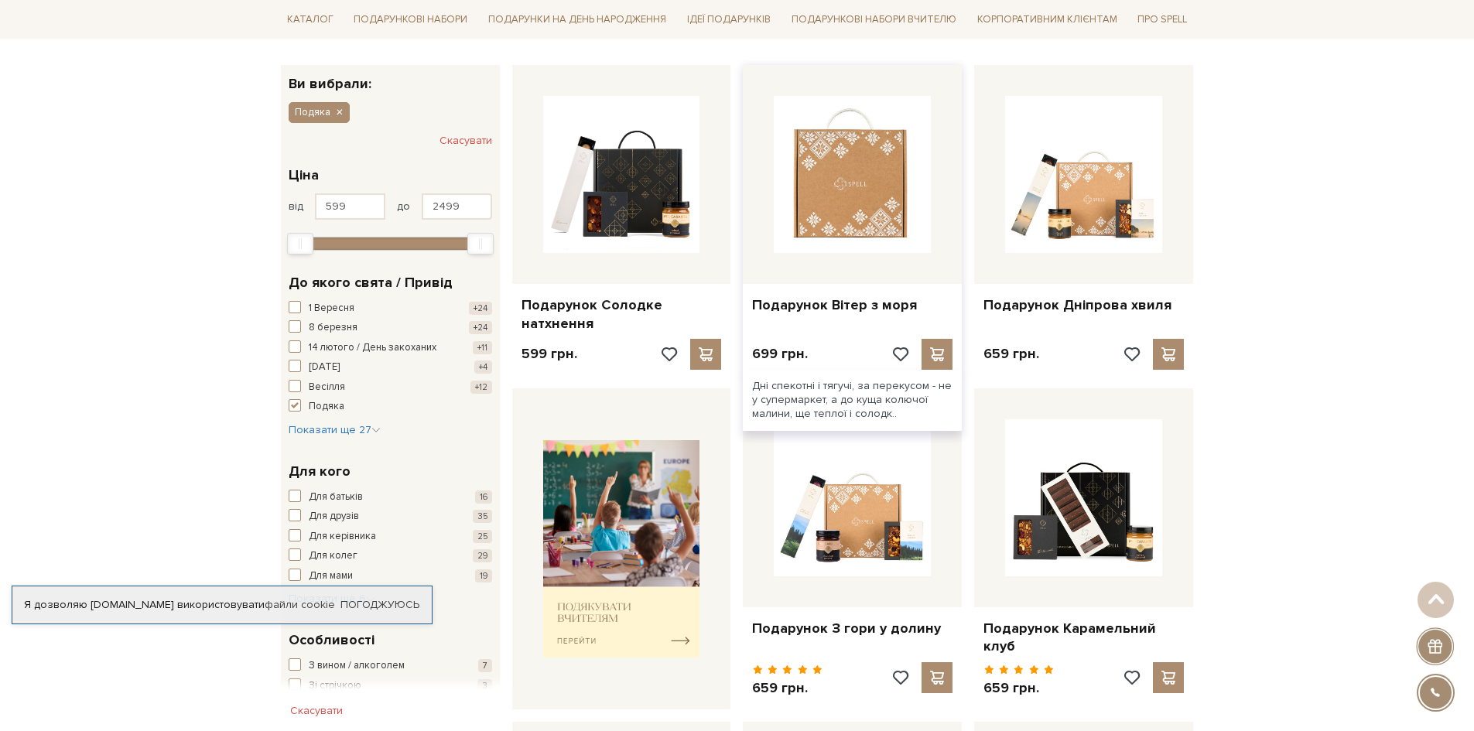
click at [803, 193] on img at bounding box center [852, 174] width 157 height 157
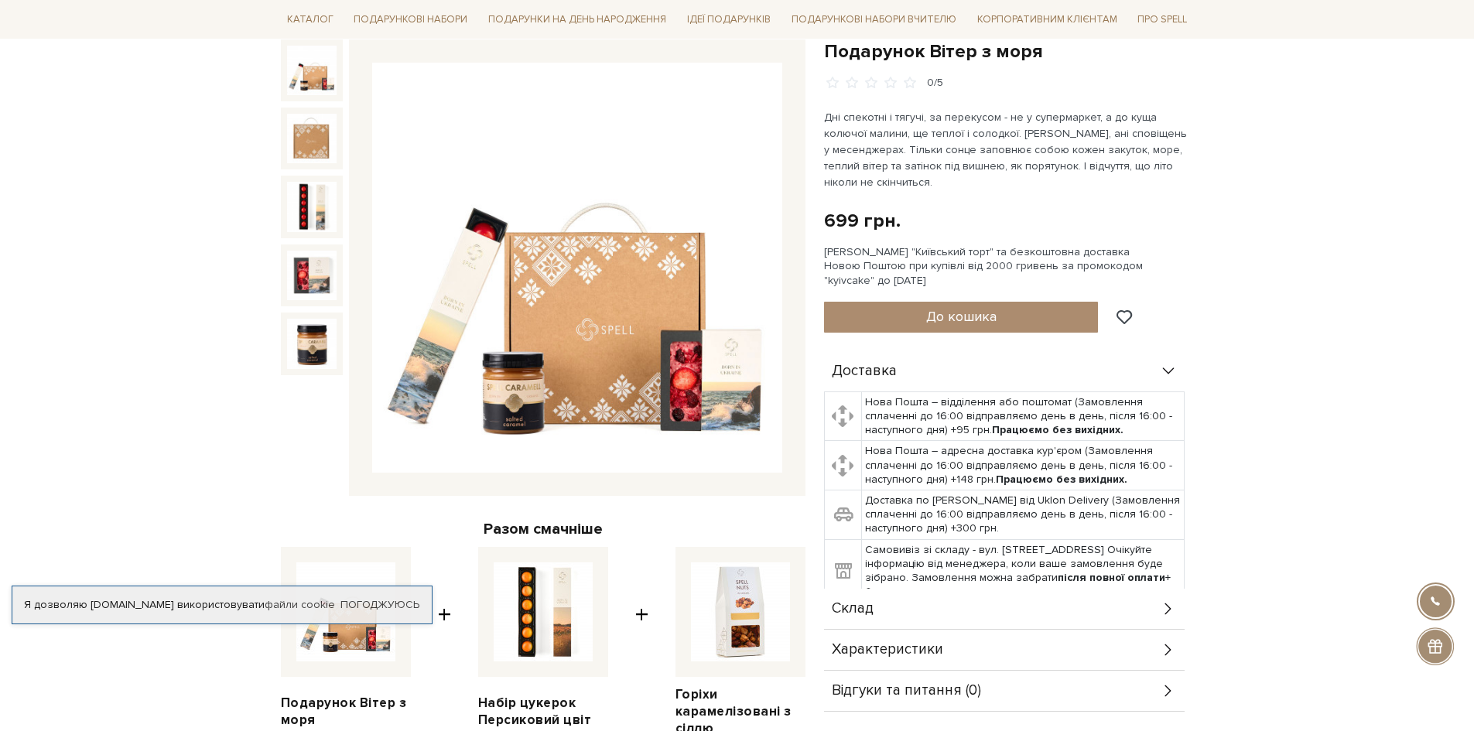
scroll to position [387, 0]
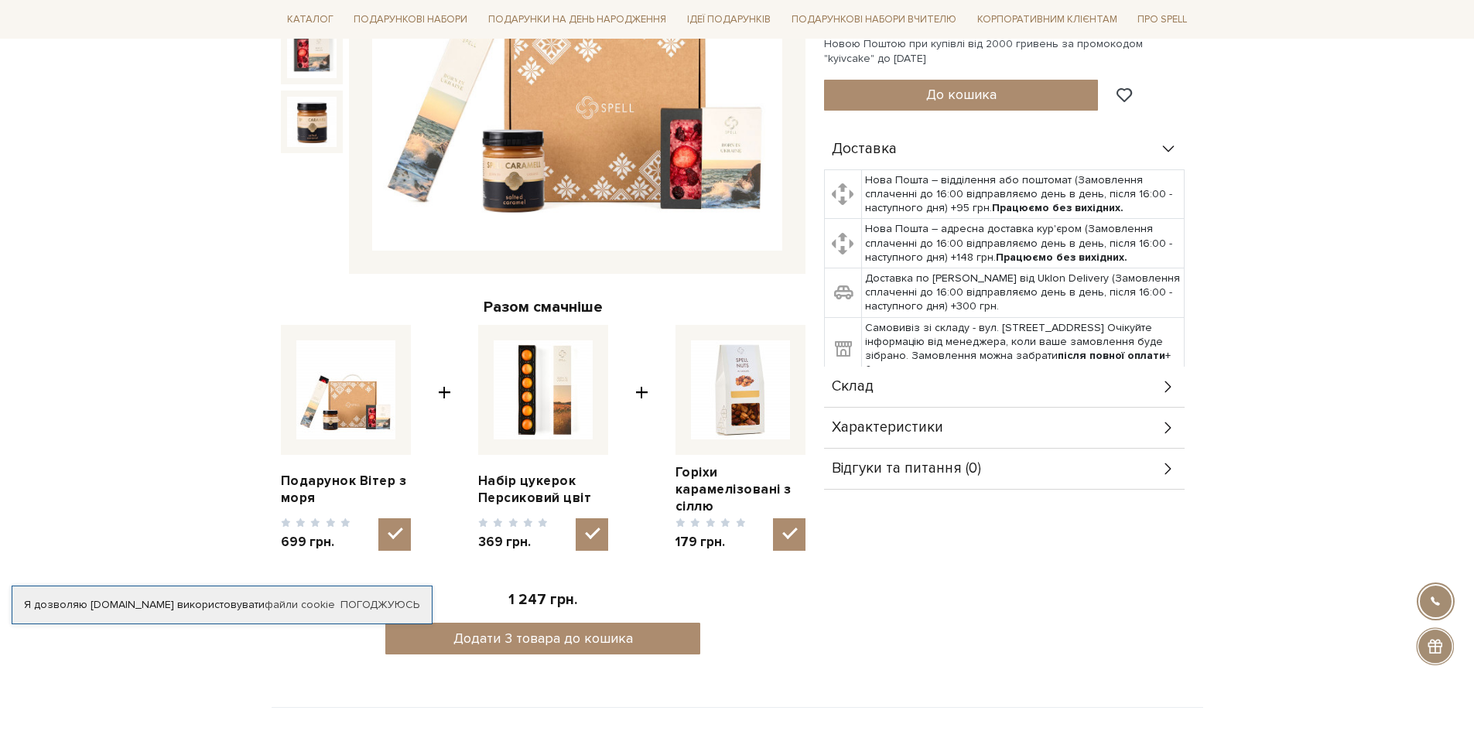
click at [1163, 386] on icon at bounding box center [1168, 386] width 17 height 17
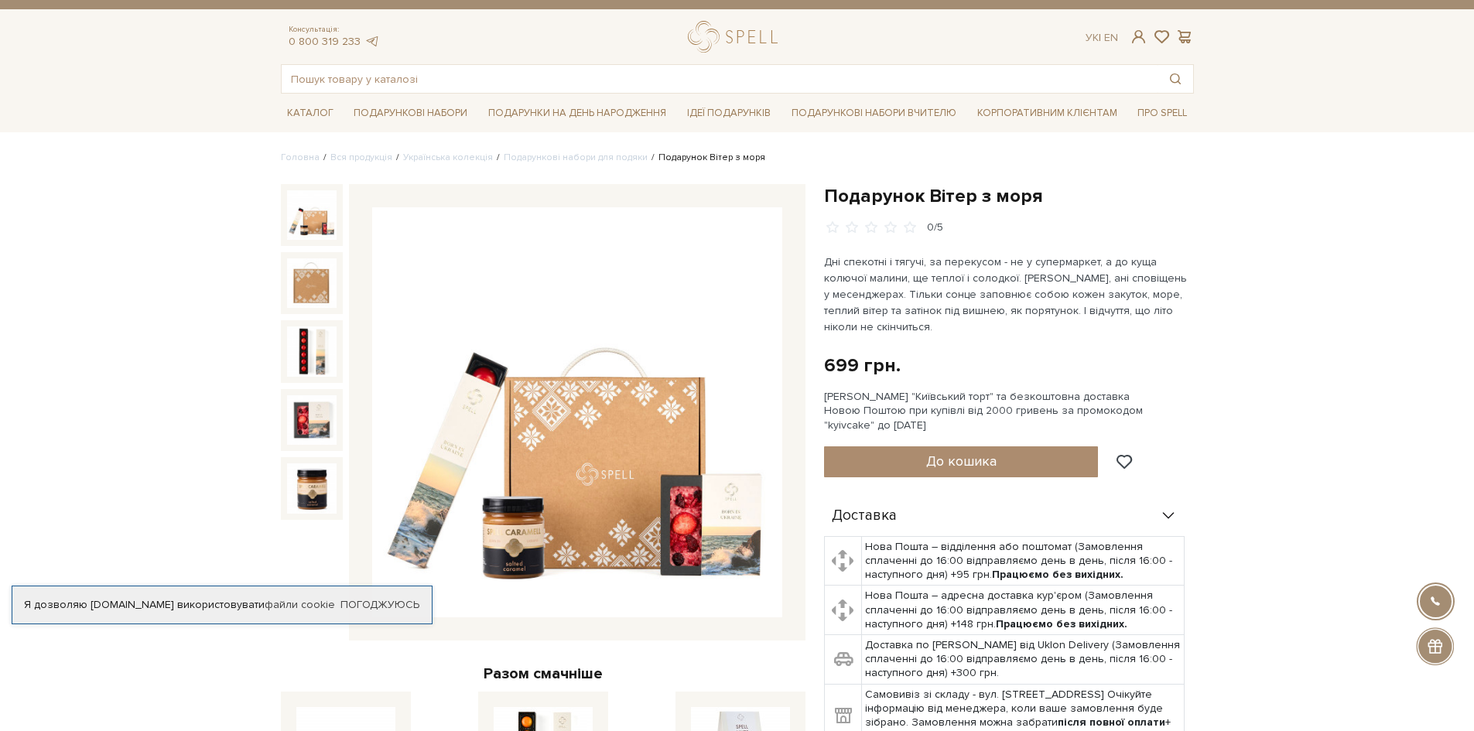
scroll to position [0, 0]
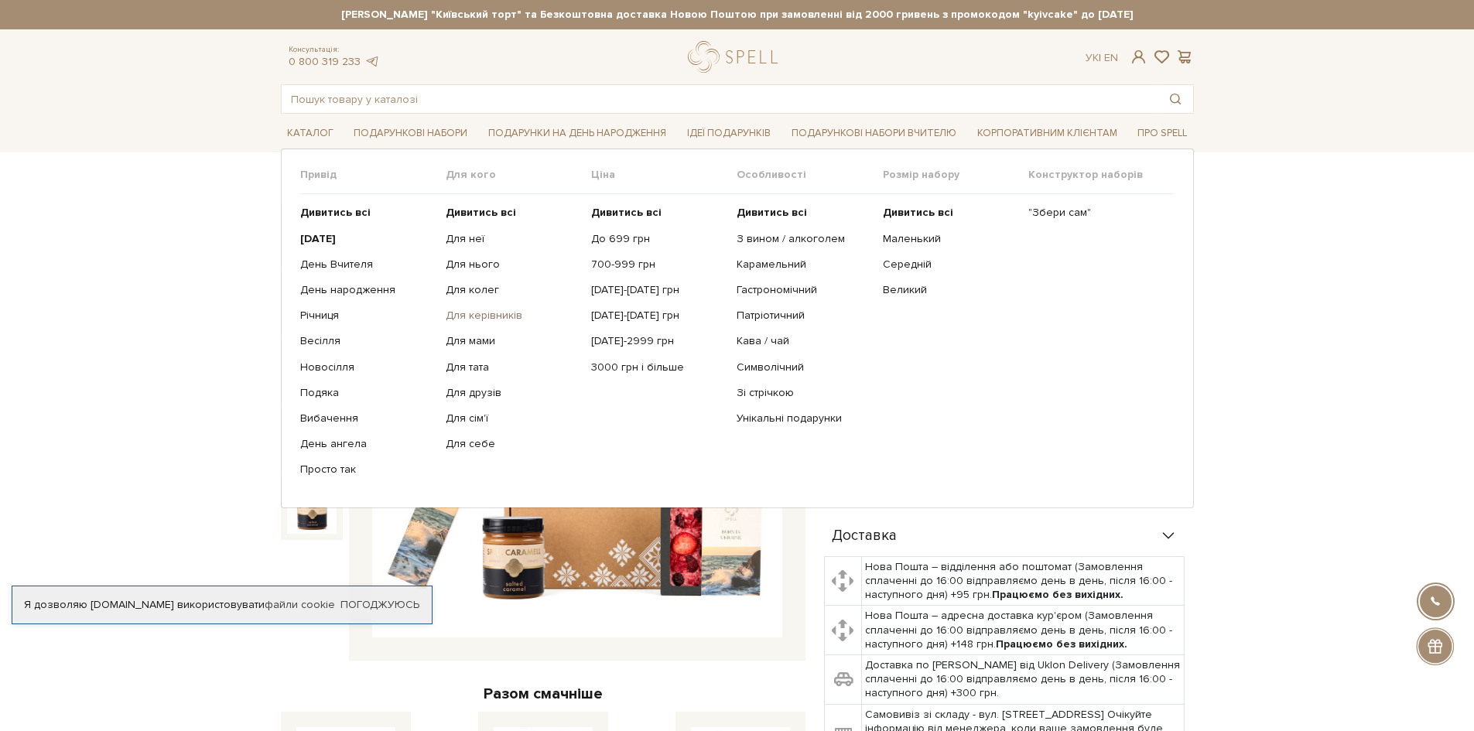
click at [482, 316] on link "Для керівників" at bounding box center [513, 316] width 134 height 14
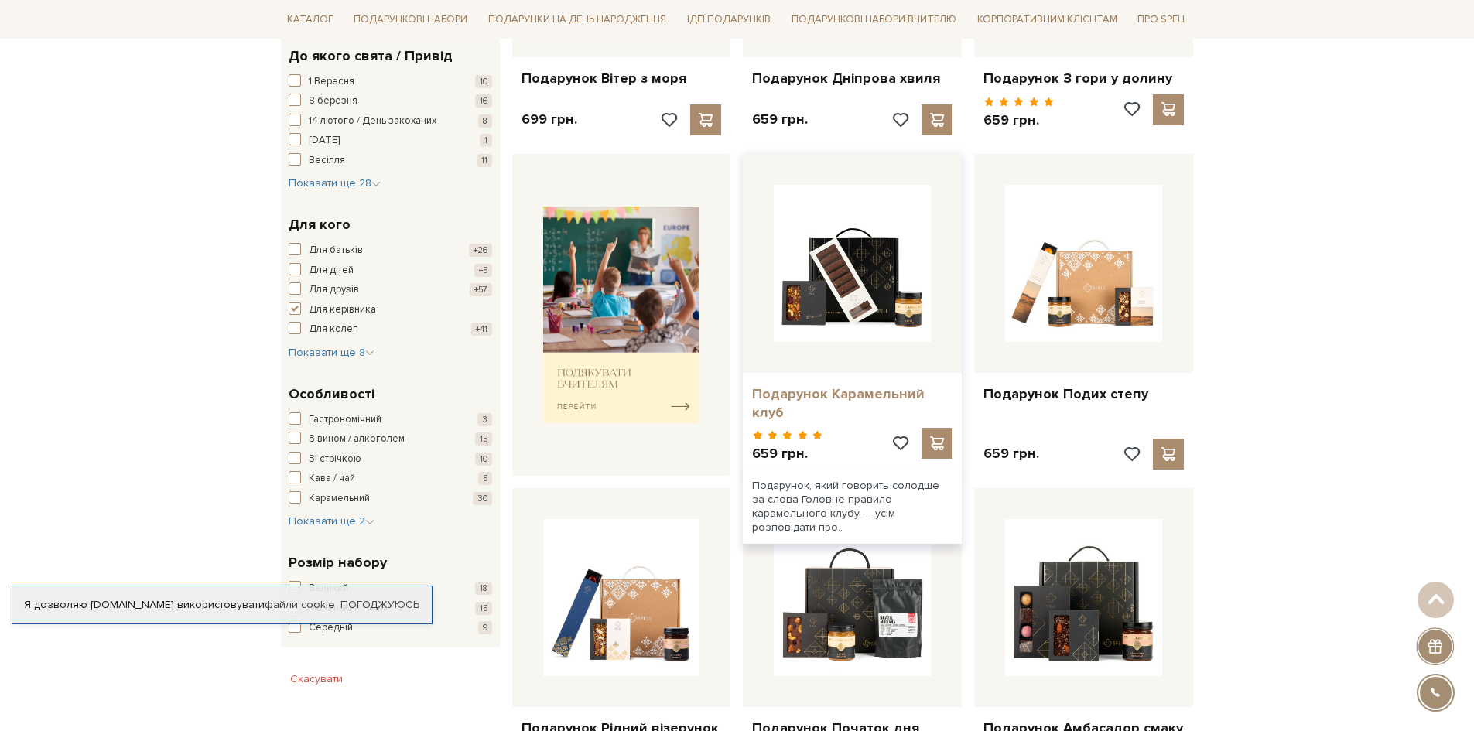
scroll to position [464, 0]
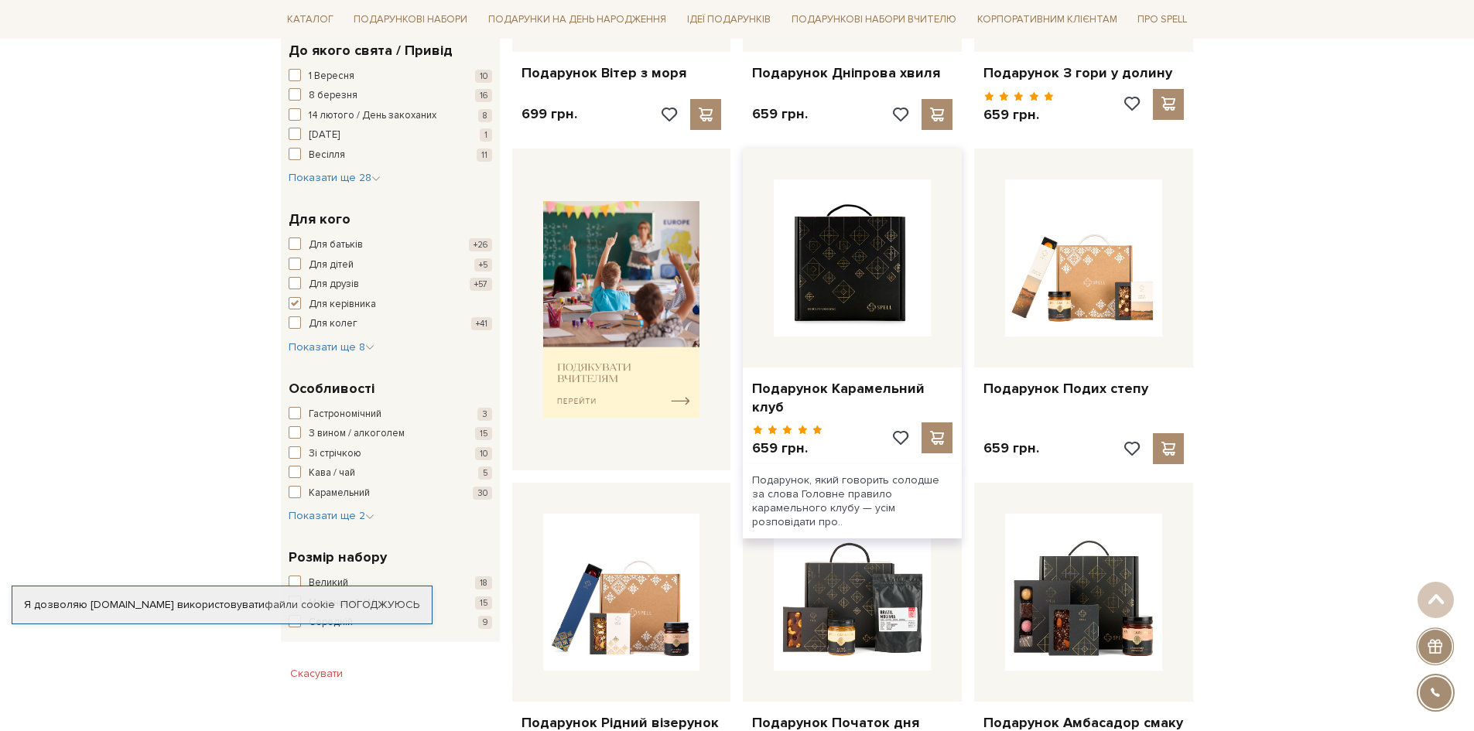
click at [862, 276] on img at bounding box center [852, 258] width 157 height 157
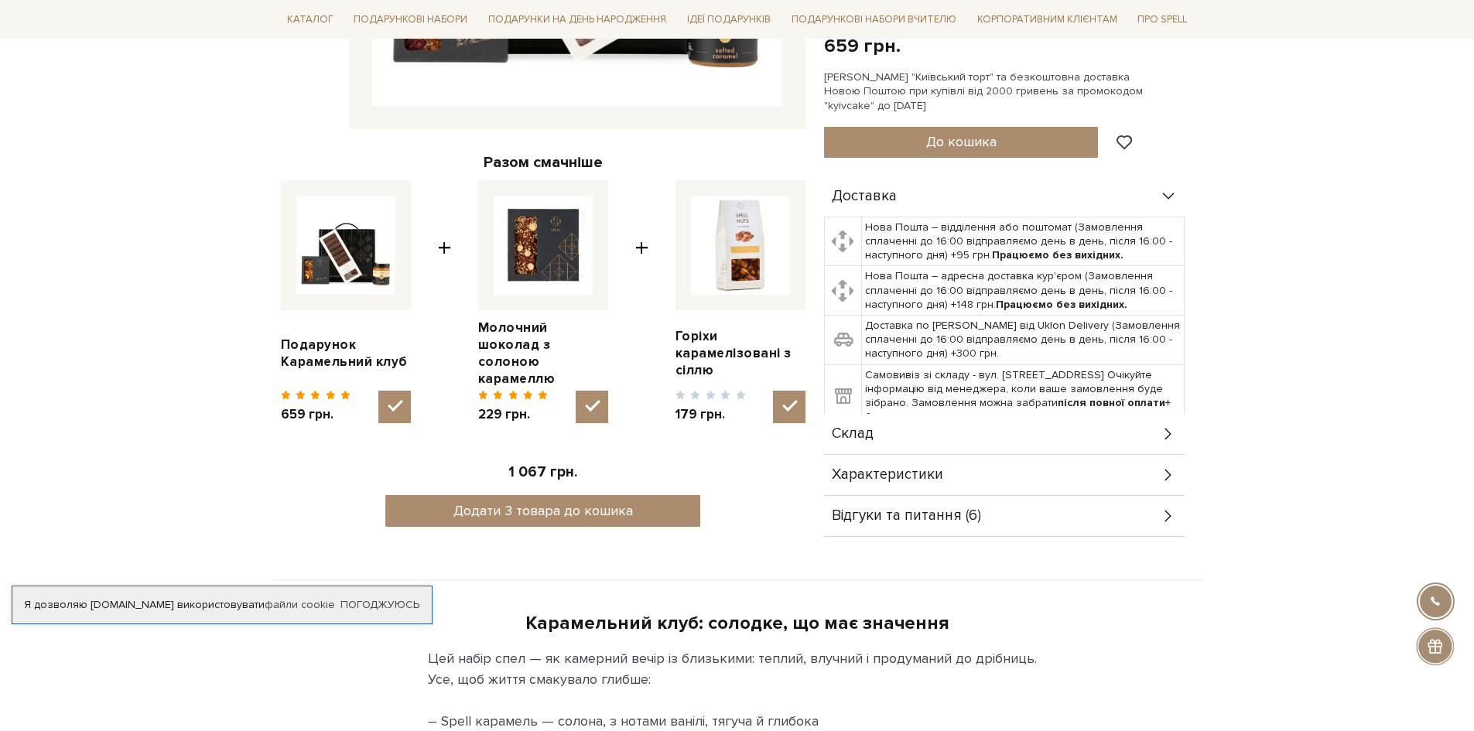
scroll to position [387, 0]
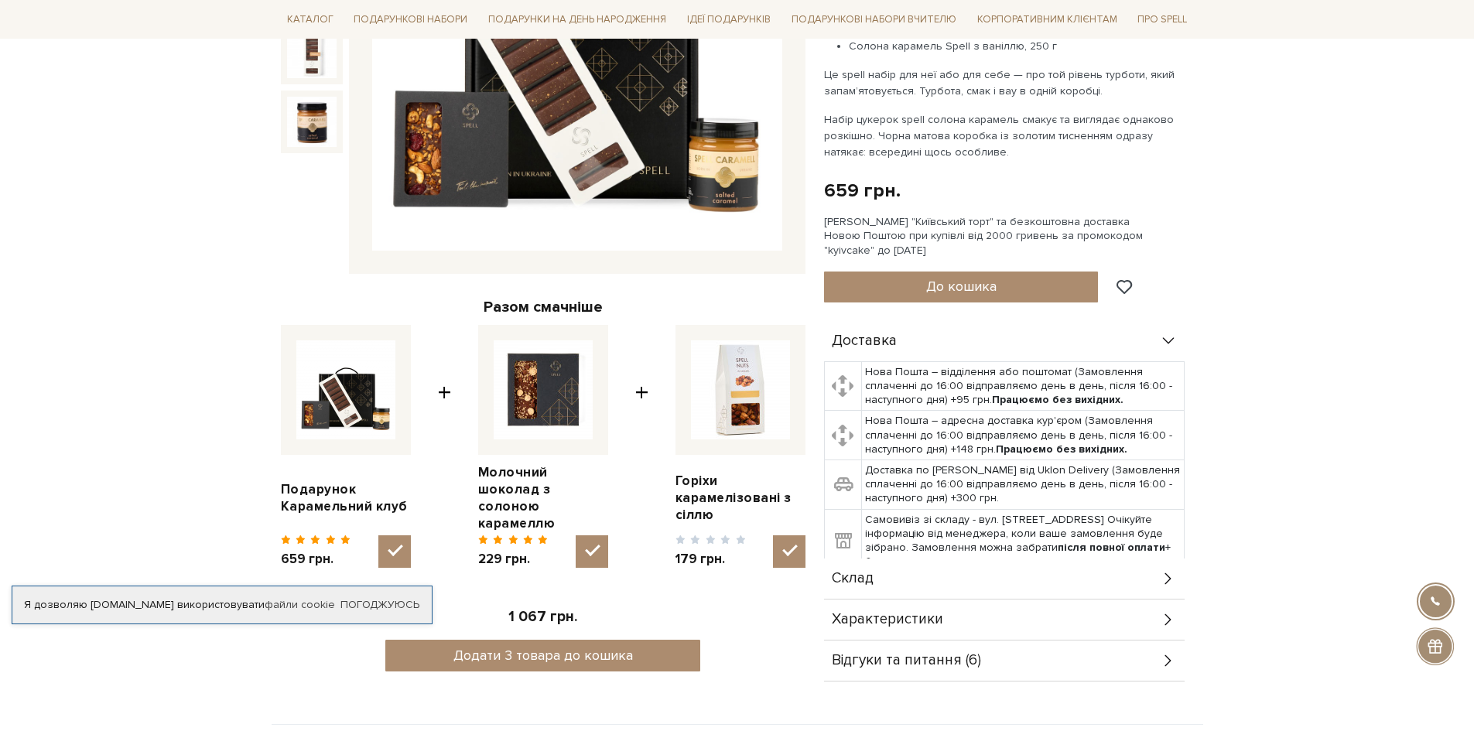
click at [1163, 572] on icon at bounding box center [1168, 578] width 17 height 17
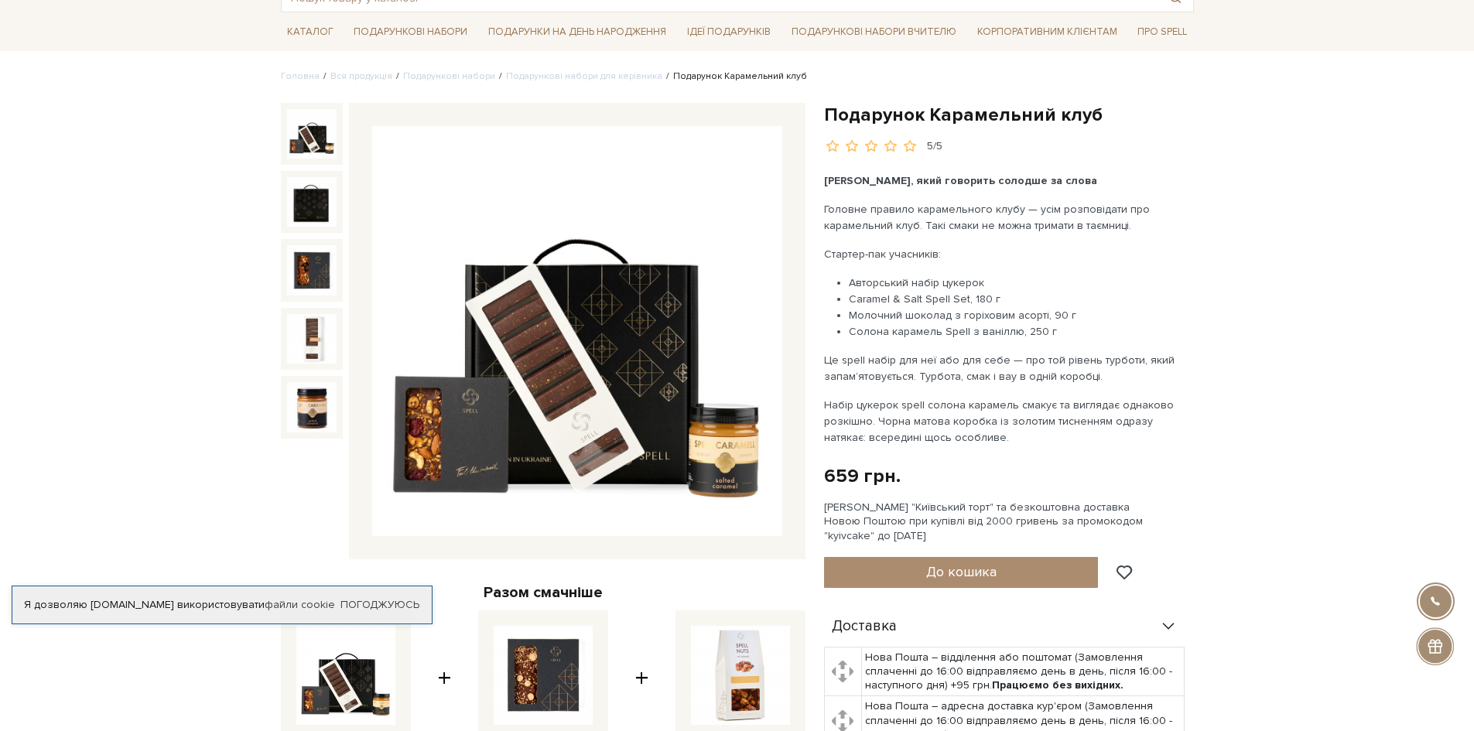
scroll to position [77, 0]
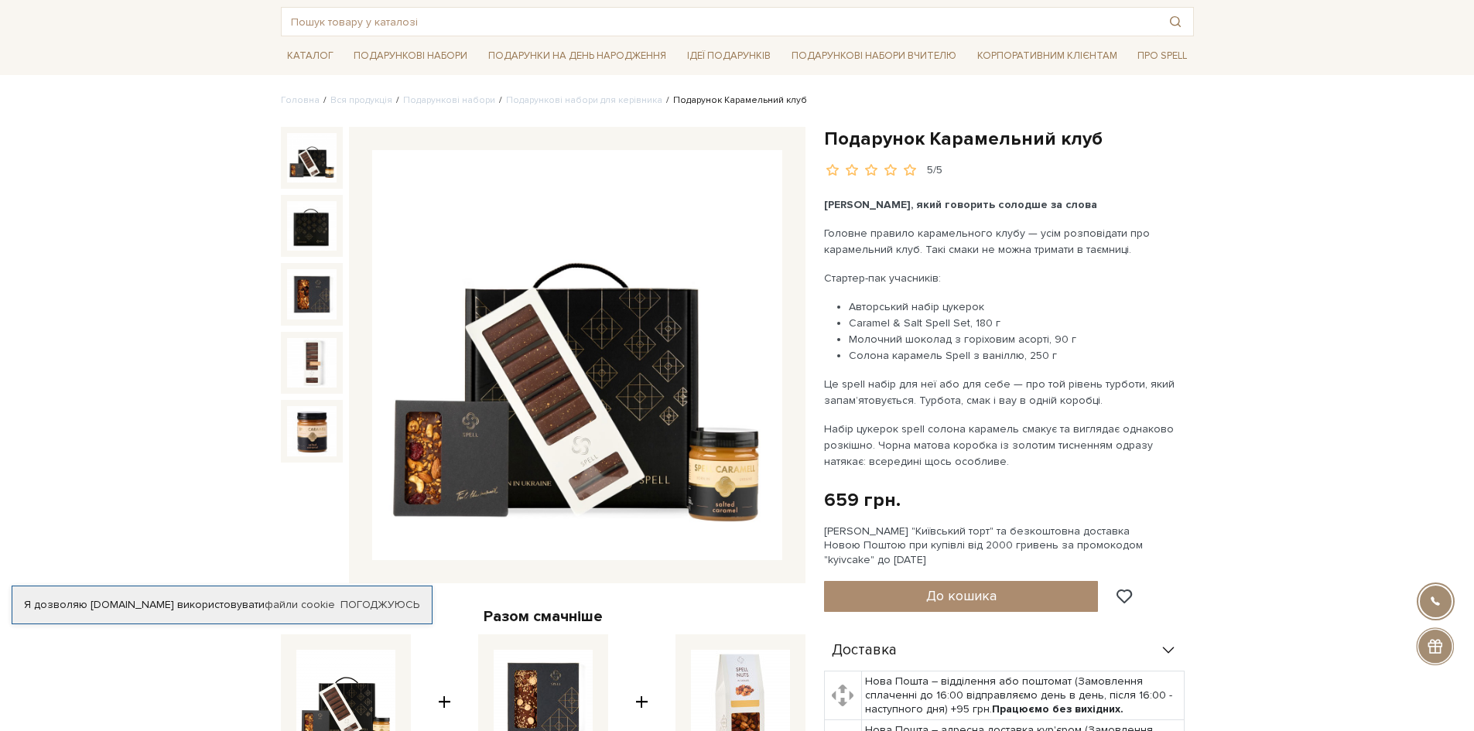
click at [606, 396] on img at bounding box center [577, 355] width 410 height 410
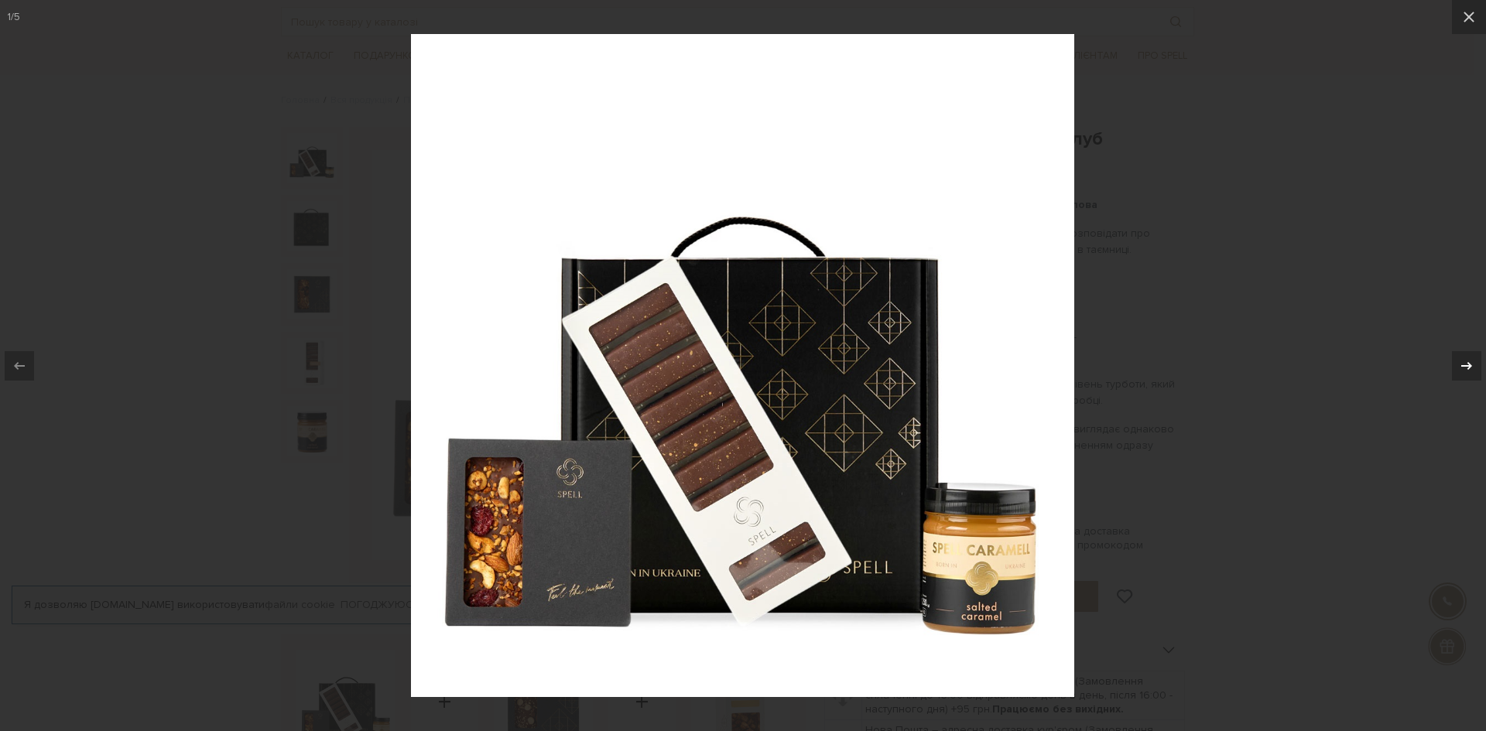
click at [1471, 364] on icon at bounding box center [1466, 366] width 19 height 19
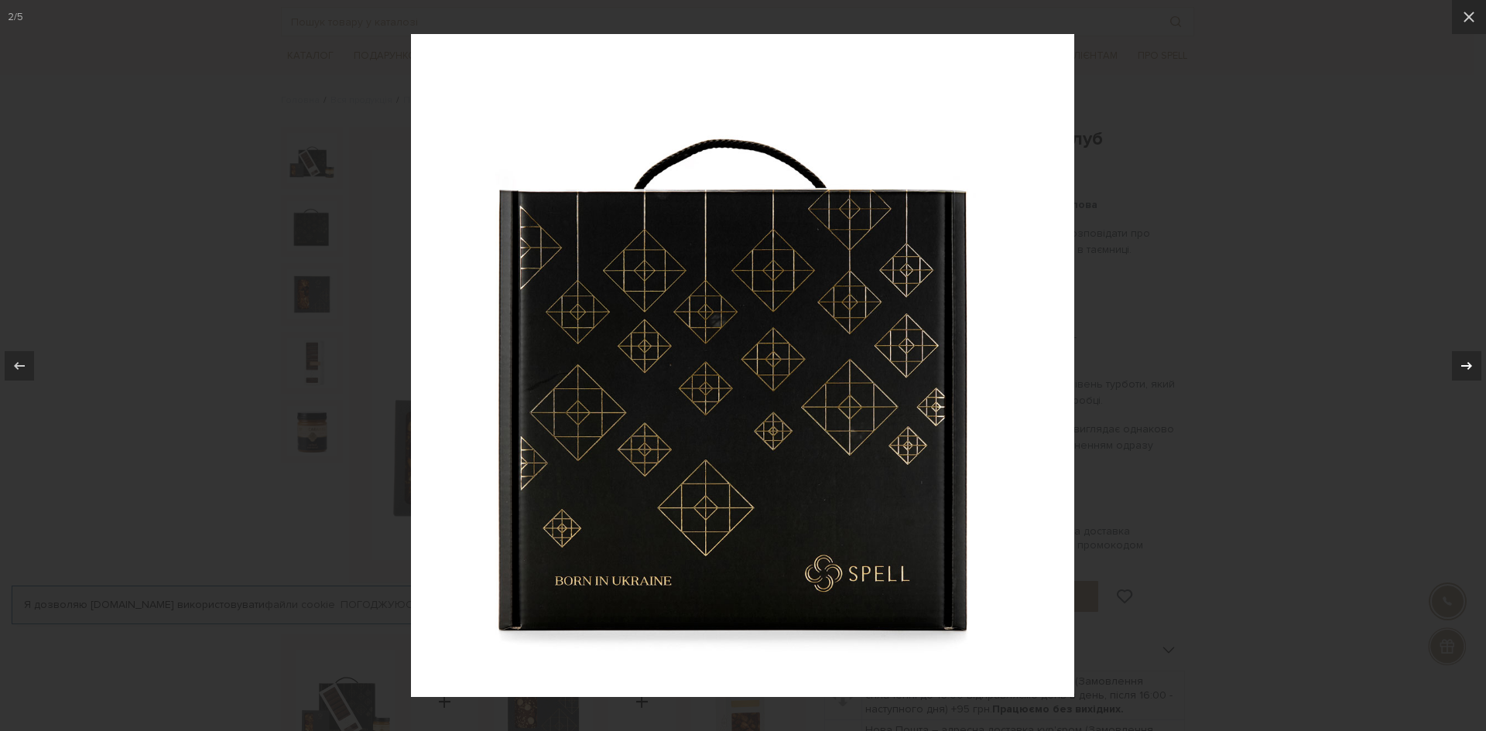
click at [1471, 364] on icon at bounding box center [1466, 366] width 19 height 19
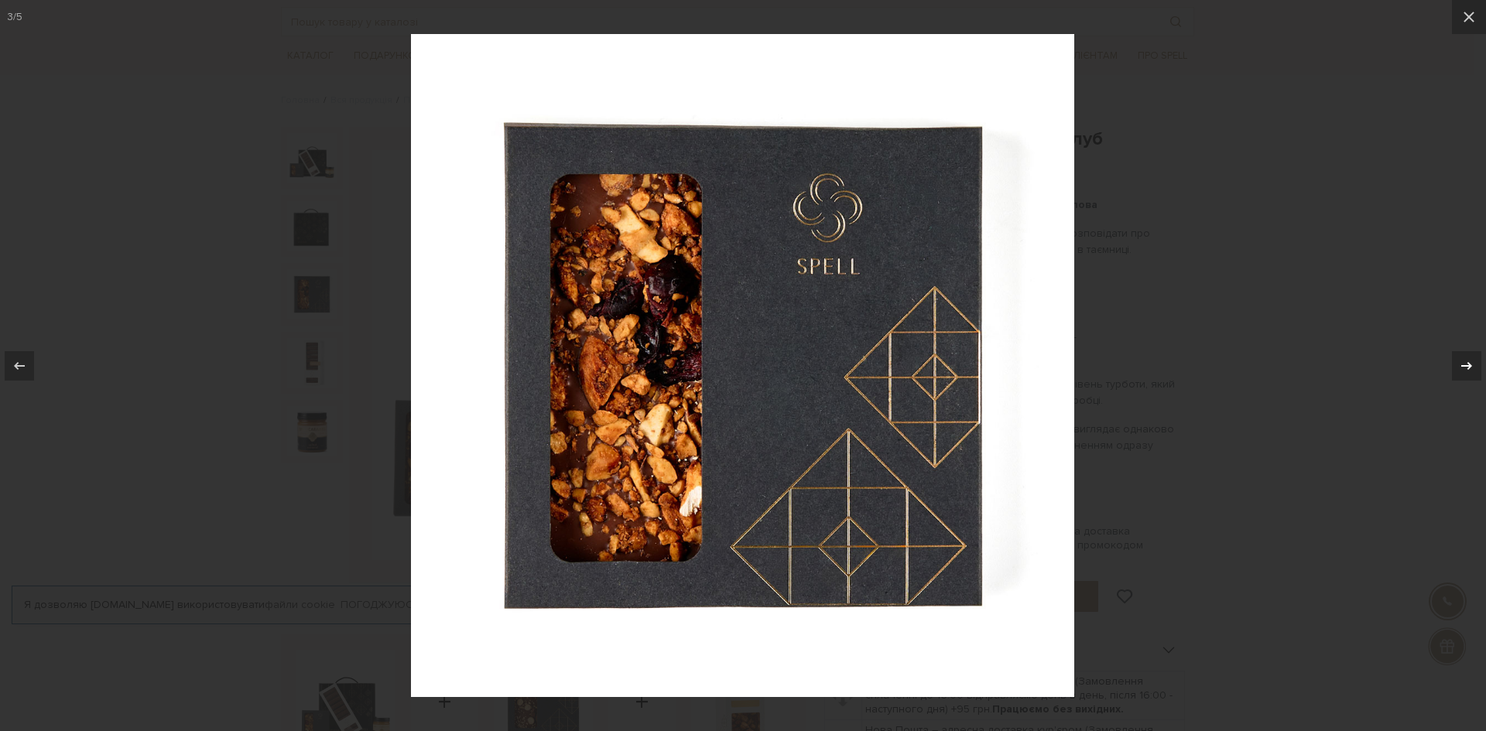
click at [1471, 364] on icon at bounding box center [1466, 366] width 19 height 19
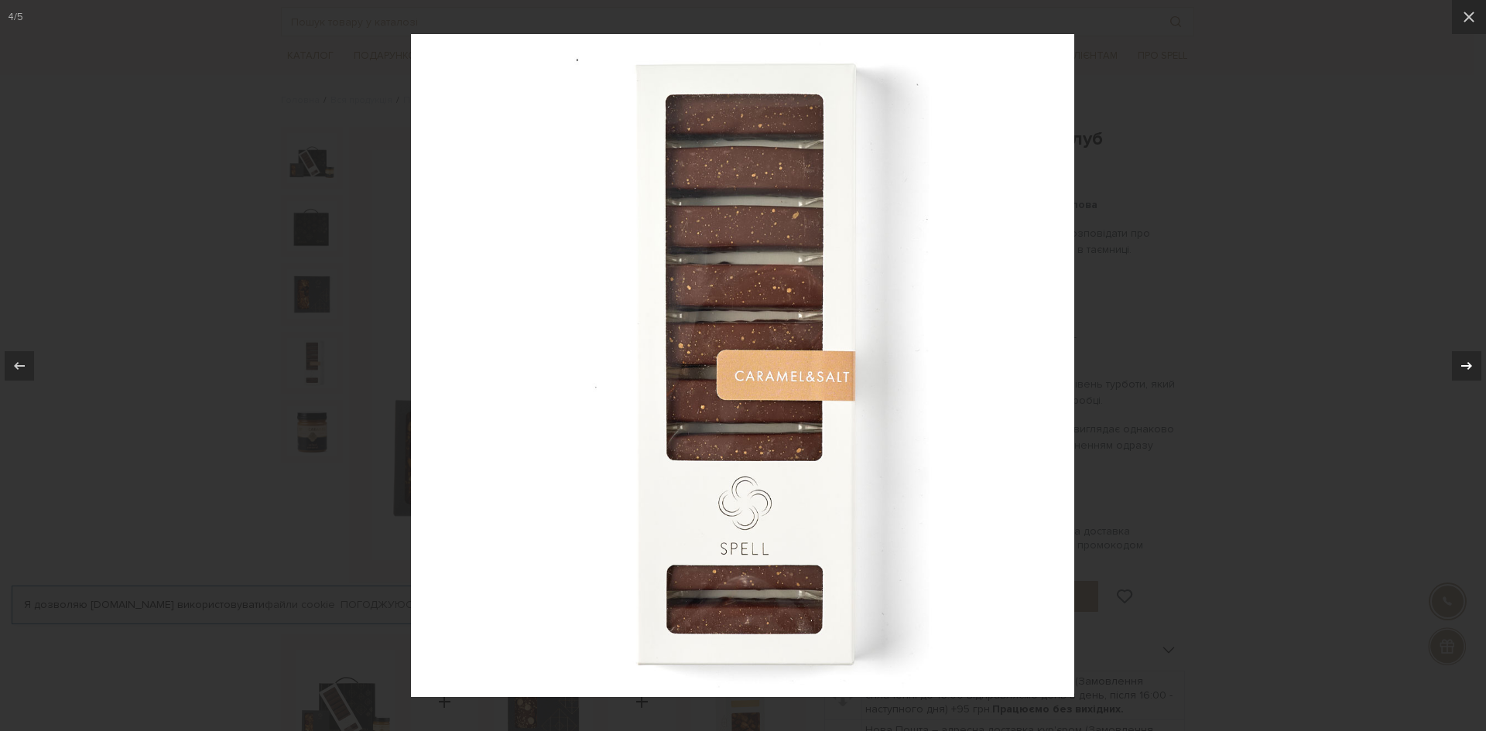
click at [1471, 364] on icon at bounding box center [1466, 366] width 19 height 19
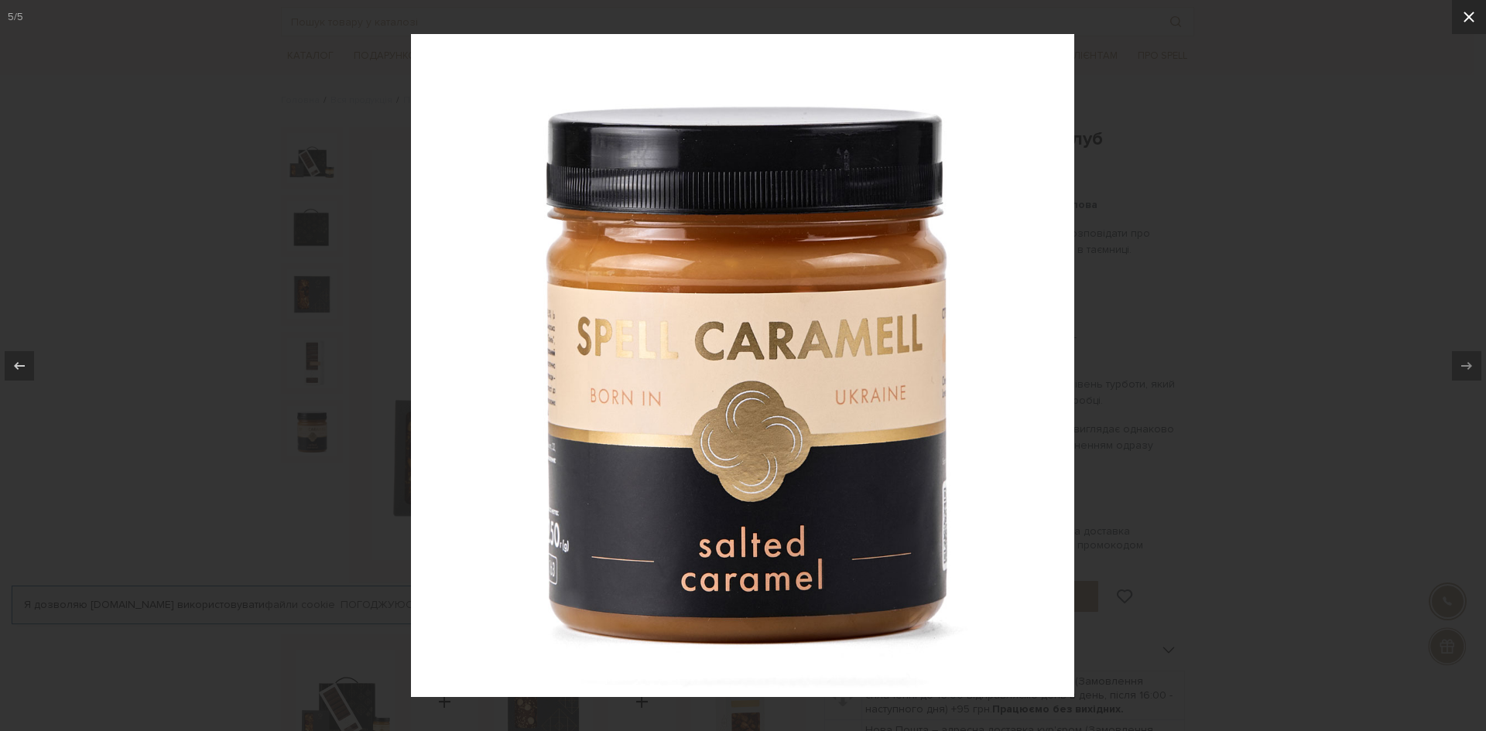
click at [1465, 13] on icon at bounding box center [1469, 17] width 11 height 11
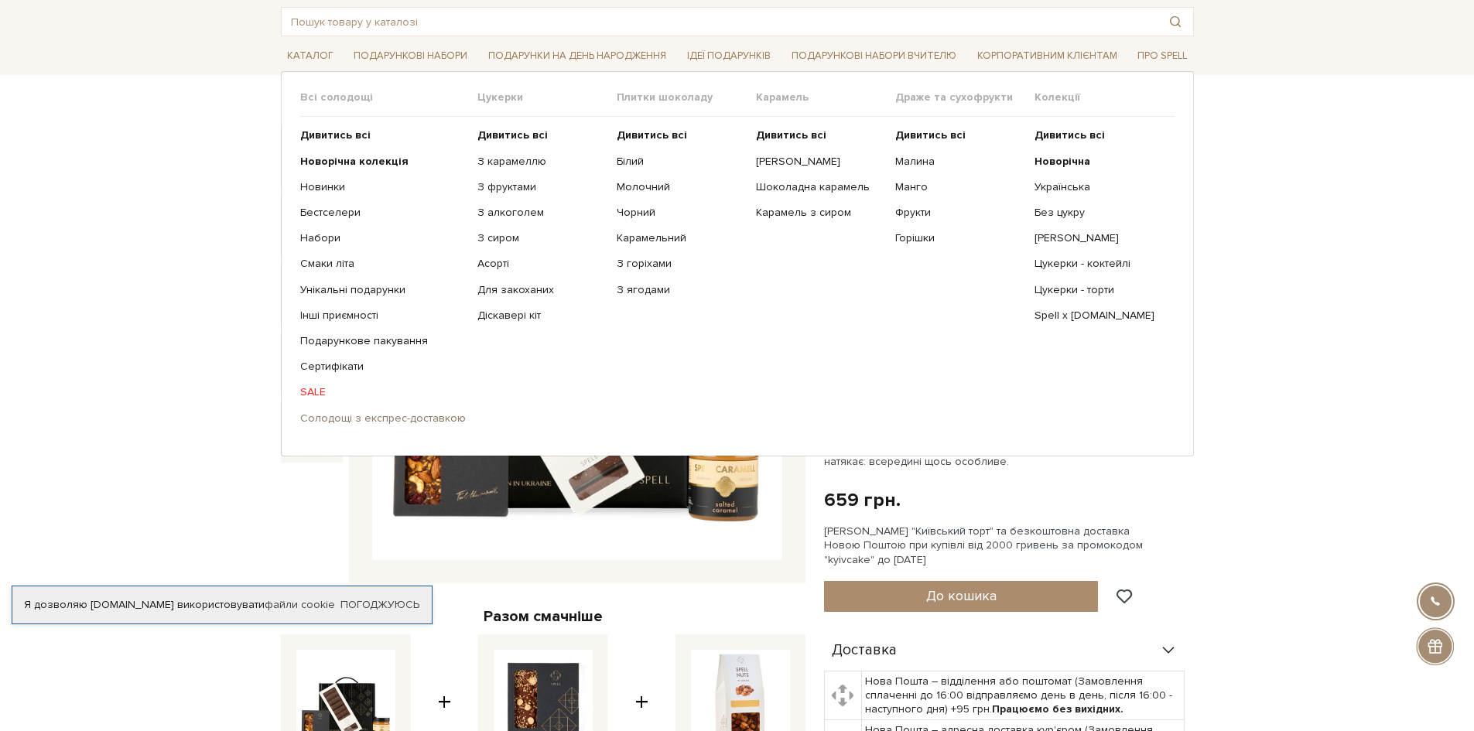
click at [352, 419] on link "Солодощі з експрес-доставкою" at bounding box center [383, 419] width 166 height 14
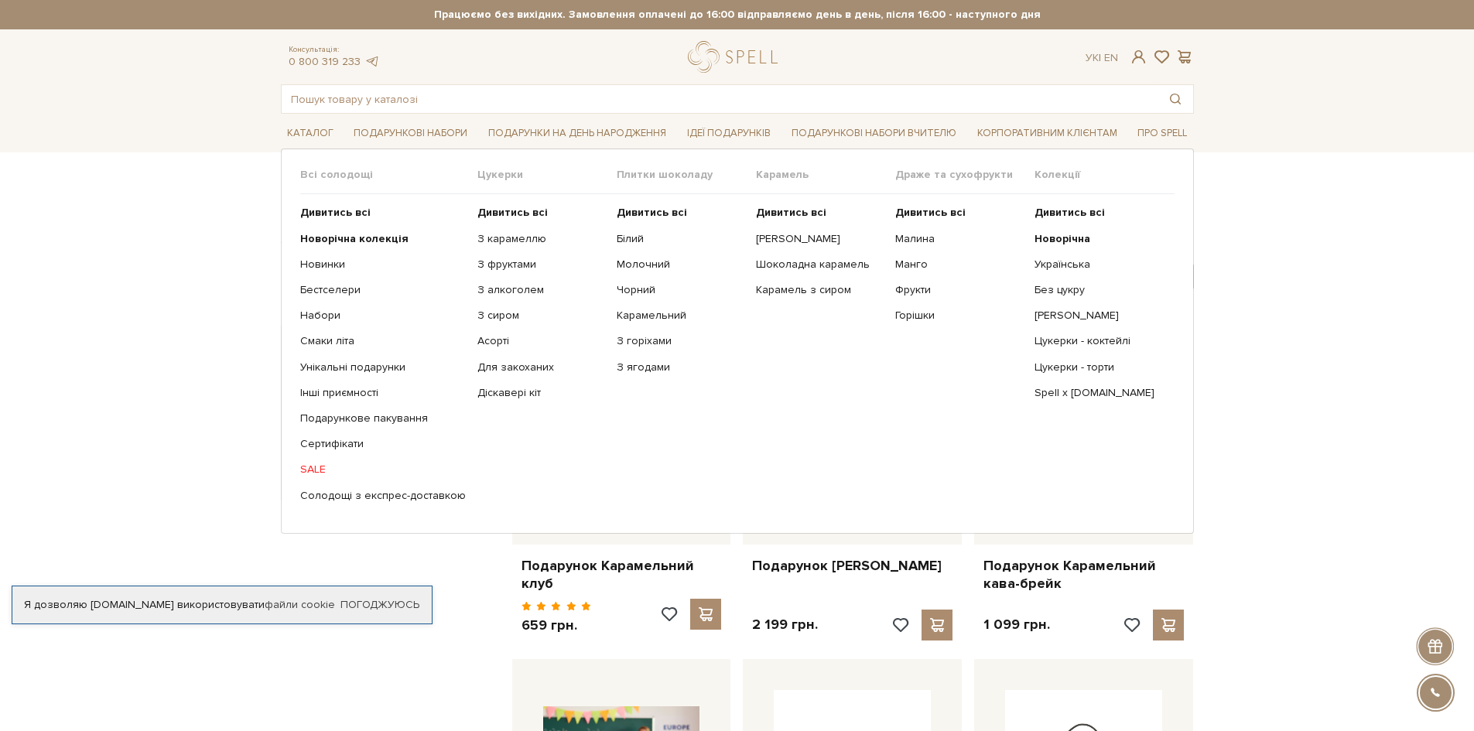
click at [921, 176] on span "Драже та сухофрукти" at bounding box center [964, 175] width 139 height 14
click at [912, 170] on span "Драже та сухофрукти" at bounding box center [964, 175] width 139 height 14
click at [930, 212] on b "Дивитись всі" at bounding box center [930, 212] width 70 height 13
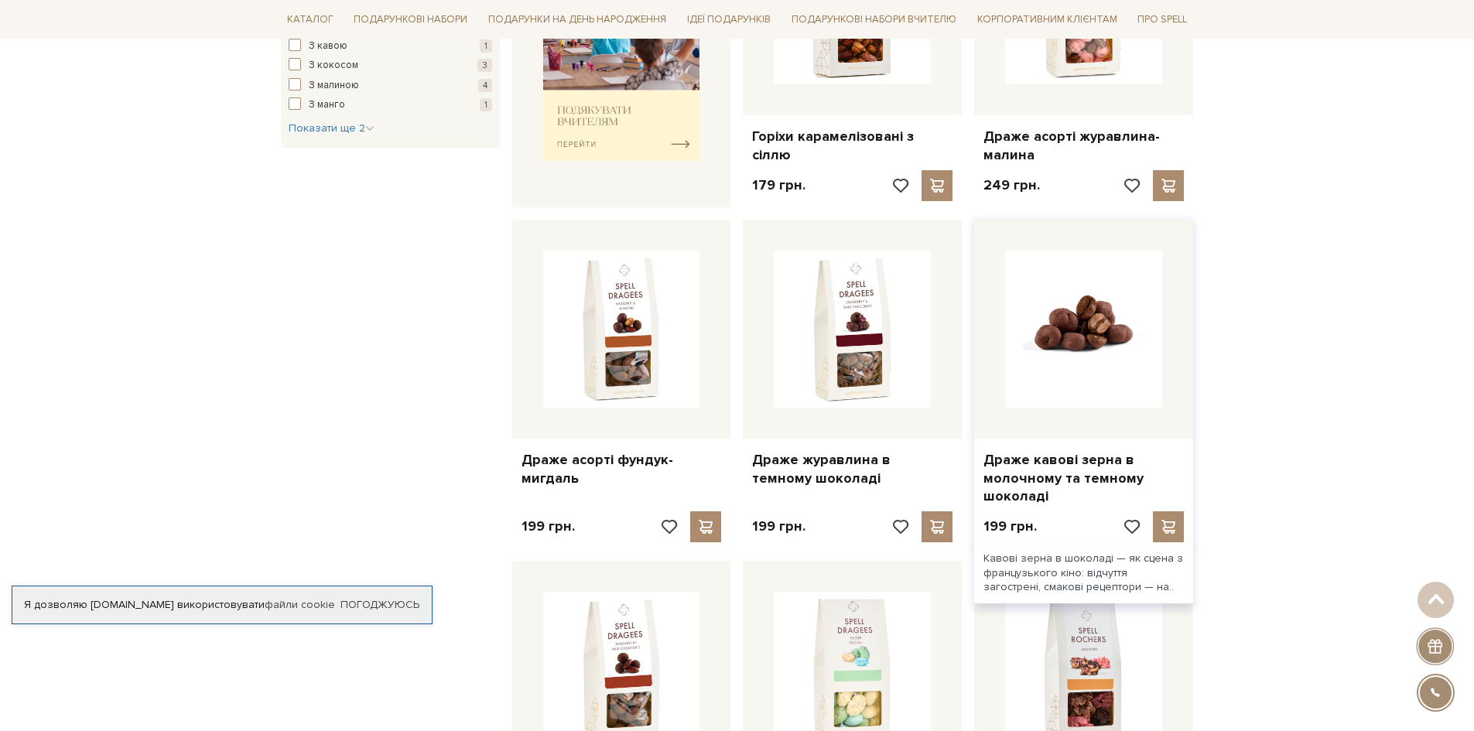
scroll to position [774, 0]
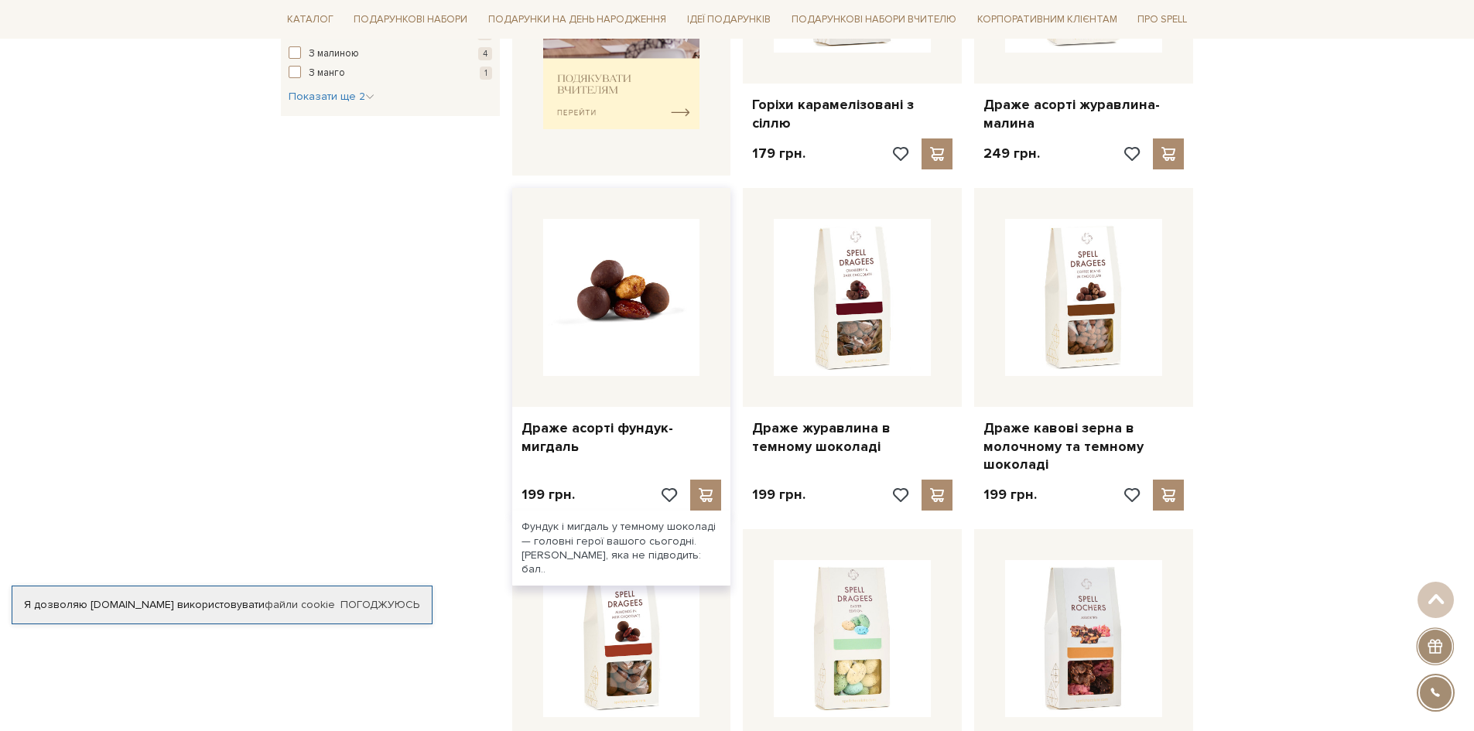
click at [625, 305] on img at bounding box center [621, 297] width 157 height 157
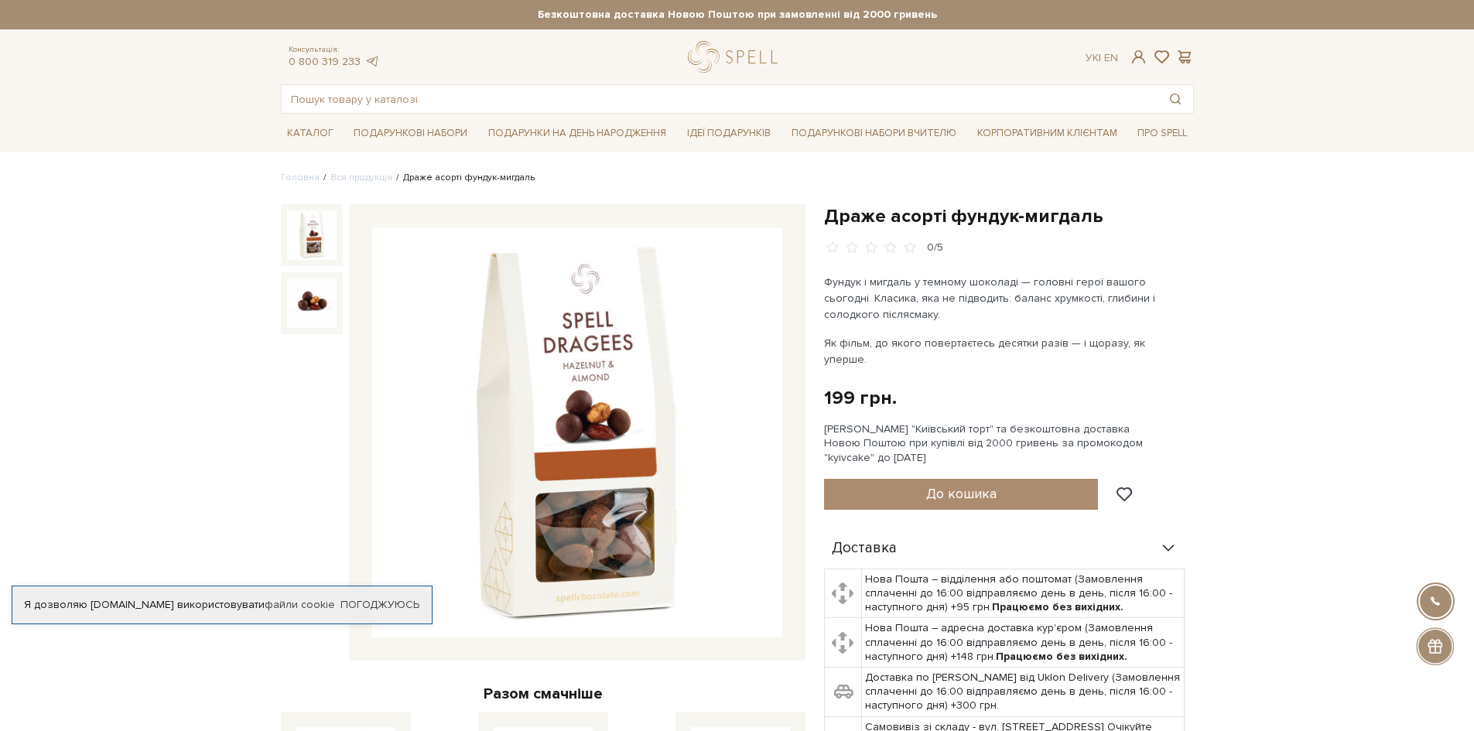
scroll to position [310, 0]
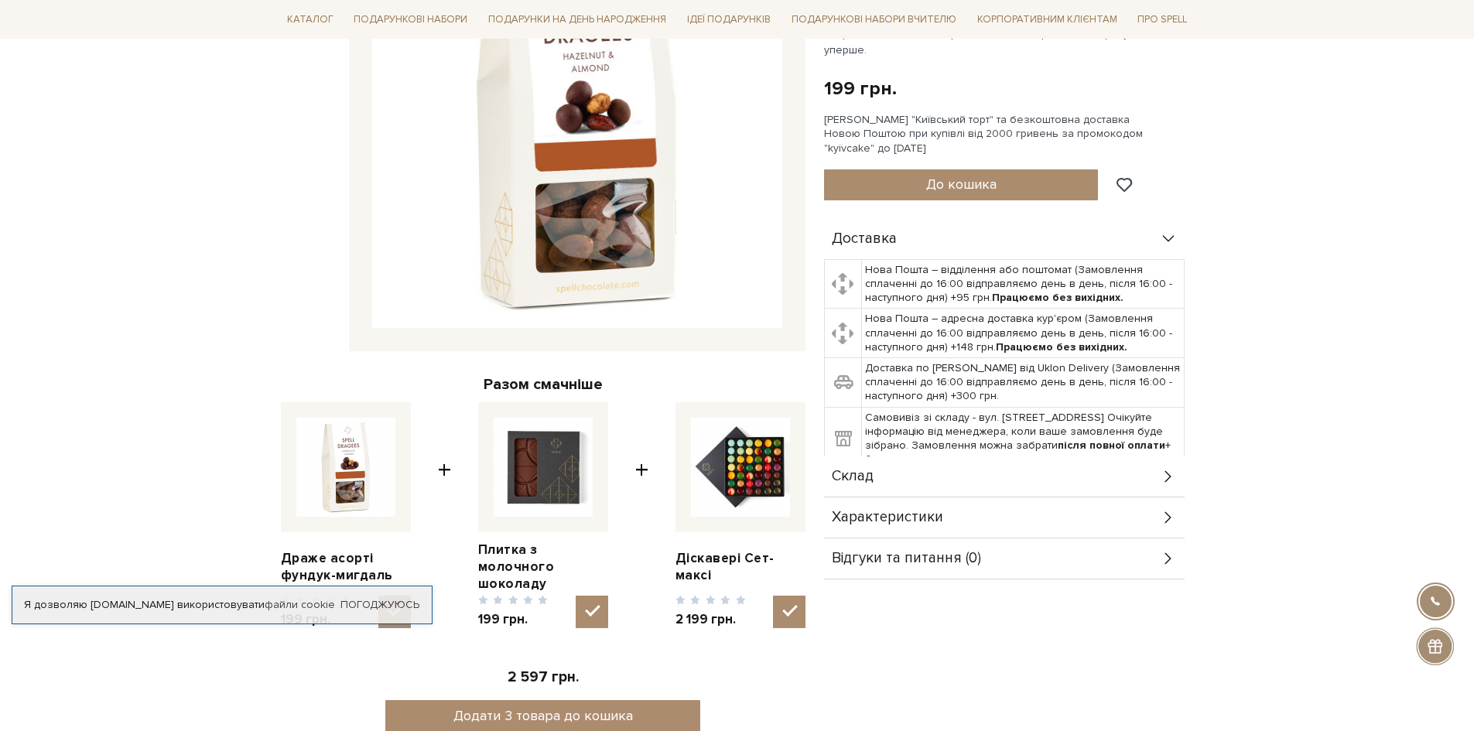
click at [1165, 468] on icon at bounding box center [1168, 476] width 17 height 17
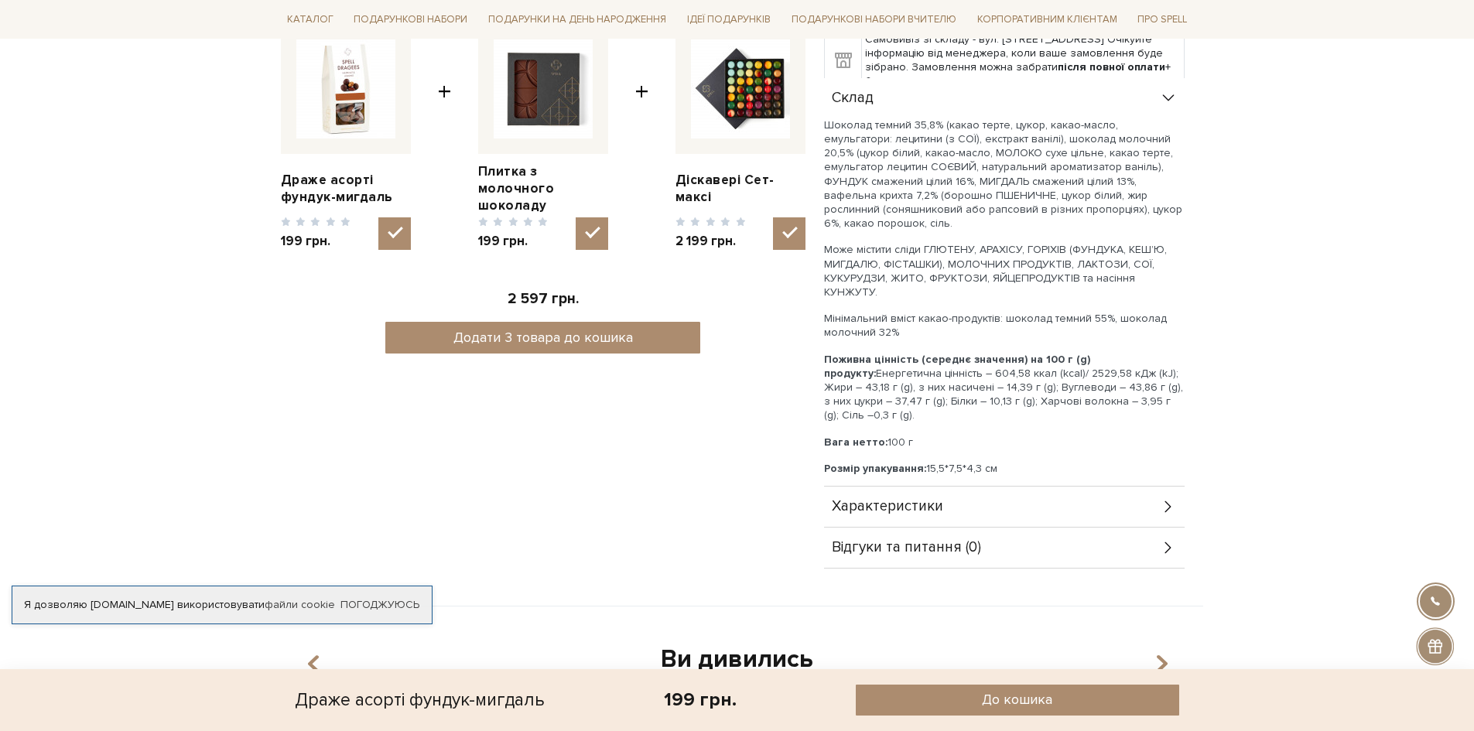
scroll to position [697, 0]
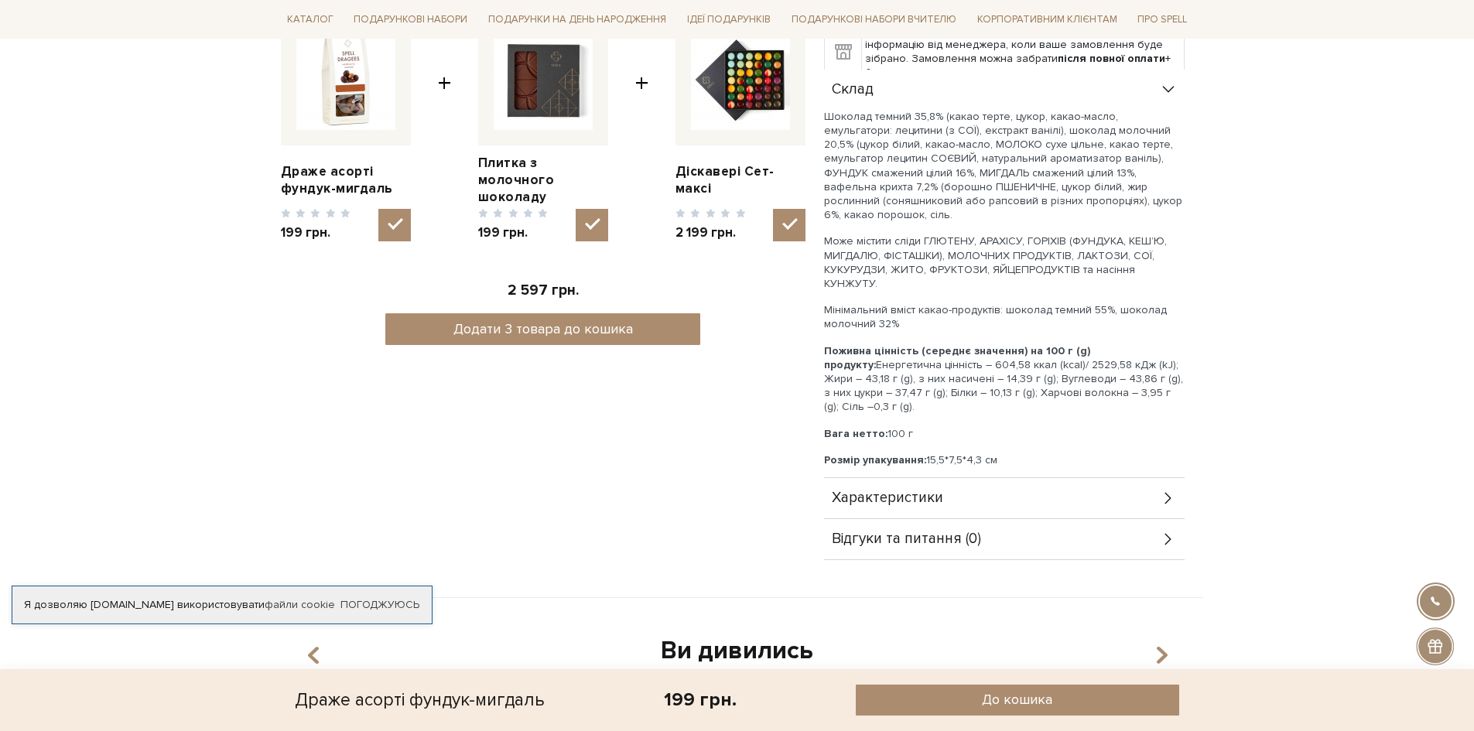
click at [1165, 490] on icon at bounding box center [1168, 498] width 17 height 17
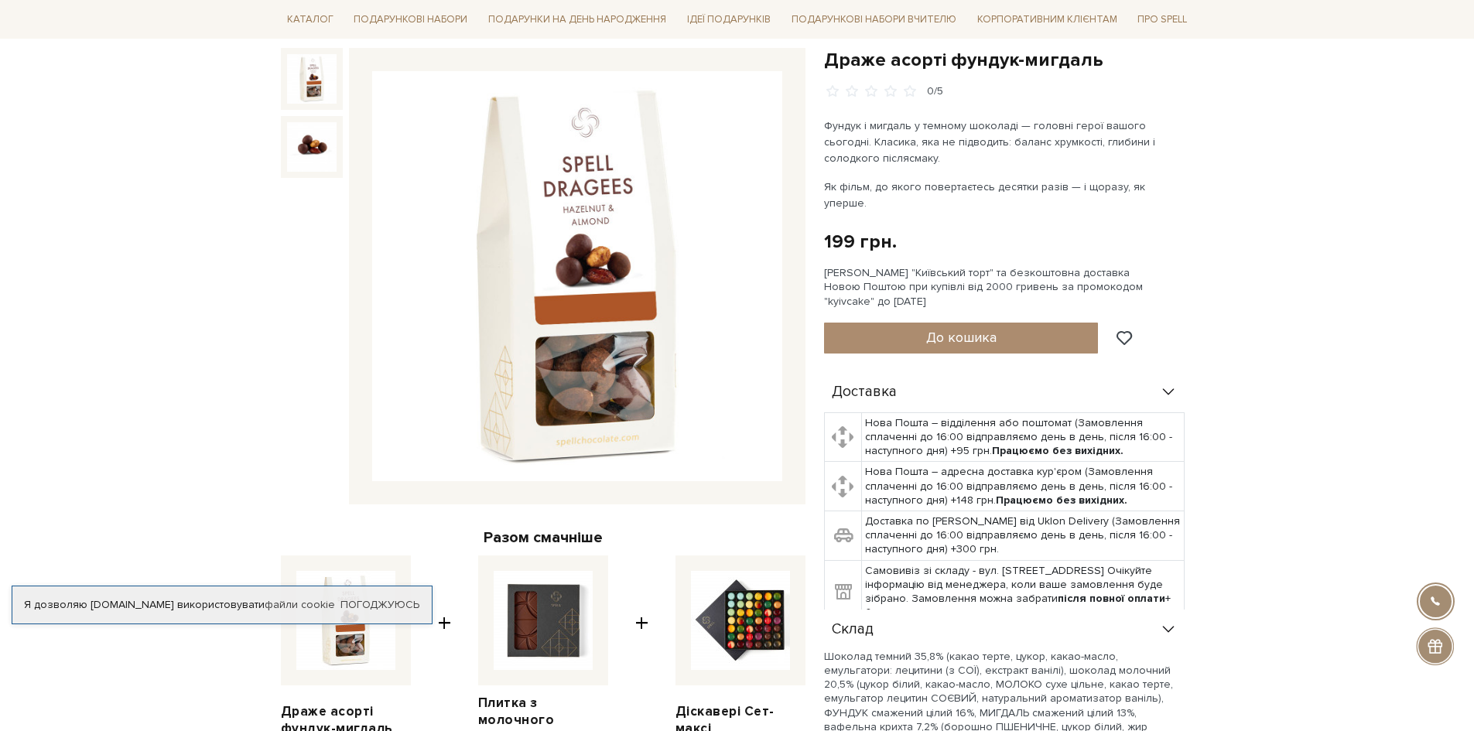
scroll to position [155, 0]
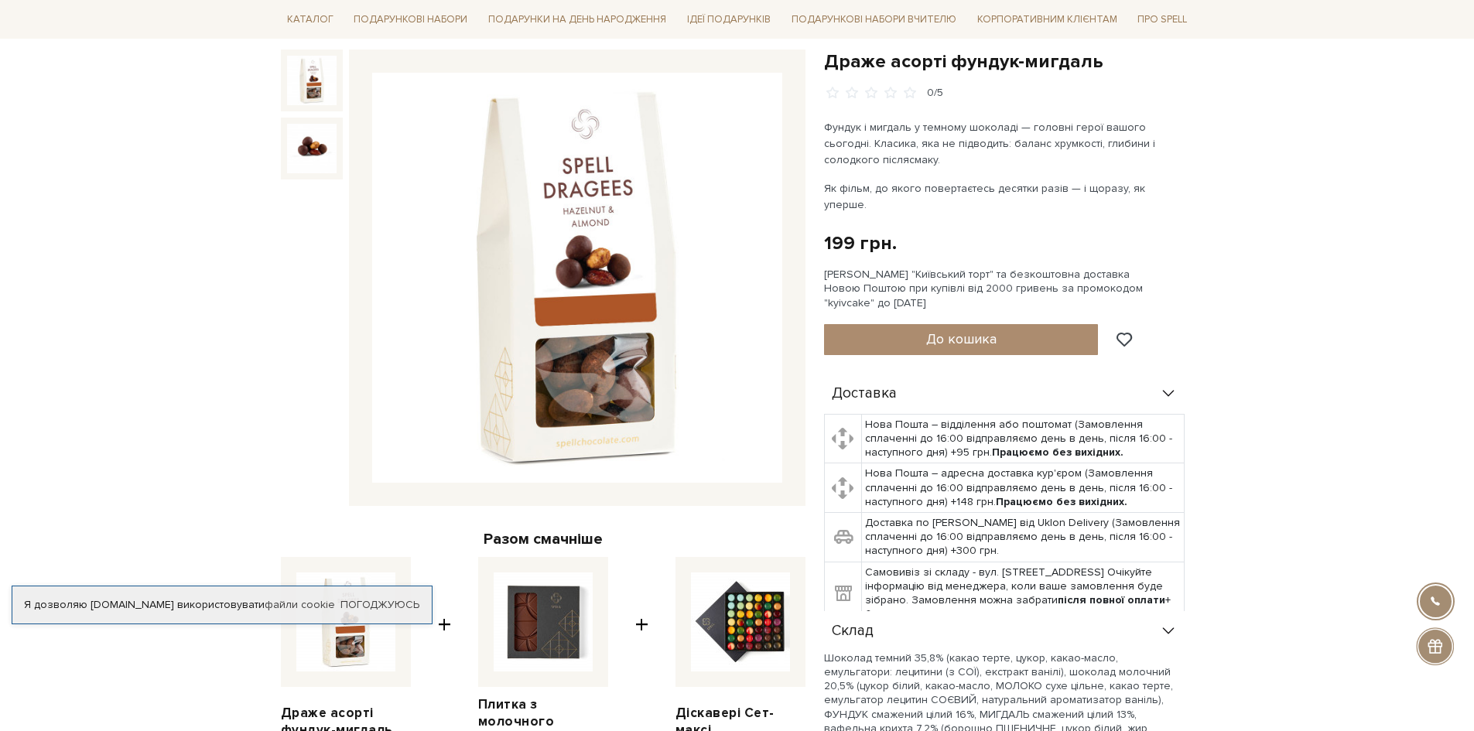
click at [625, 359] on img at bounding box center [577, 278] width 410 height 410
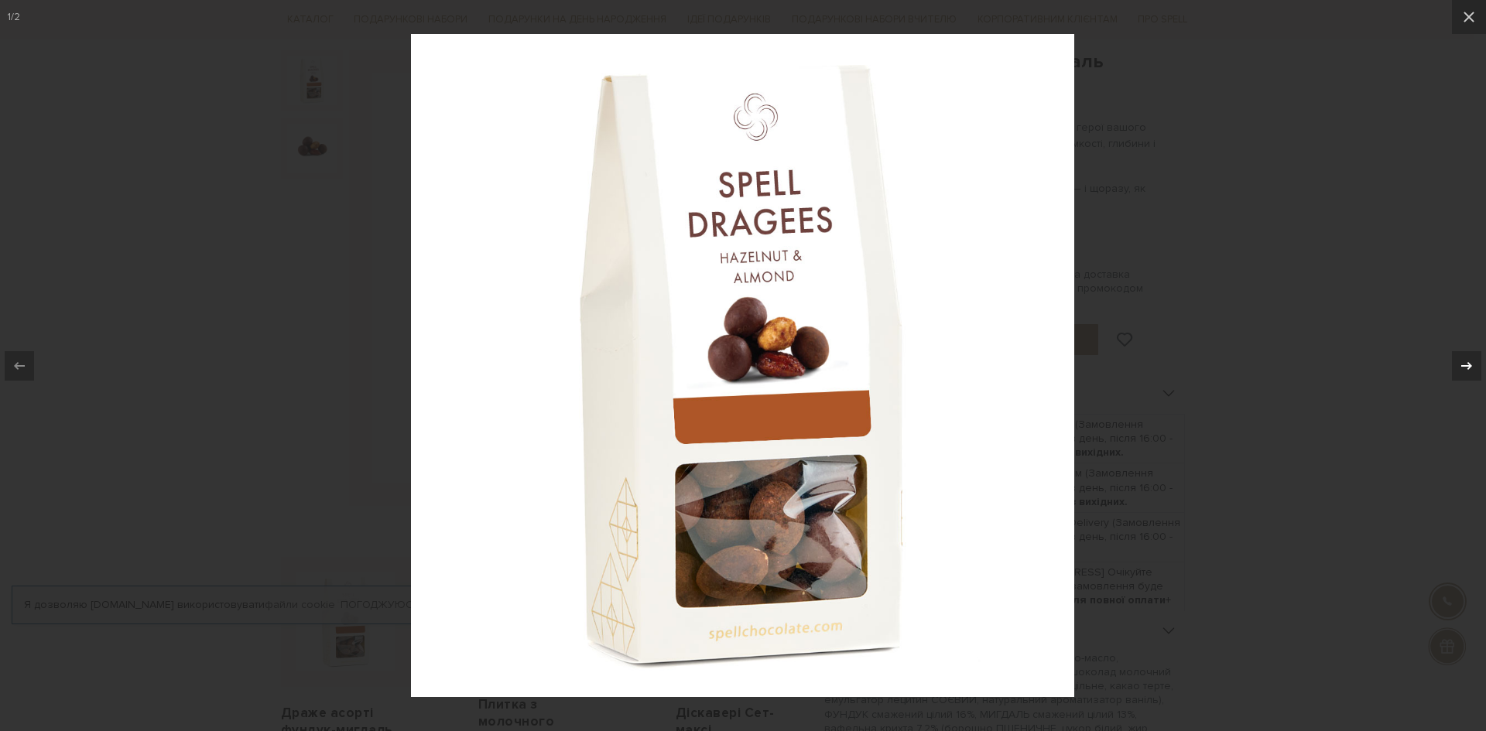
click at [1461, 365] on icon at bounding box center [1466, 366] width 19 height 19
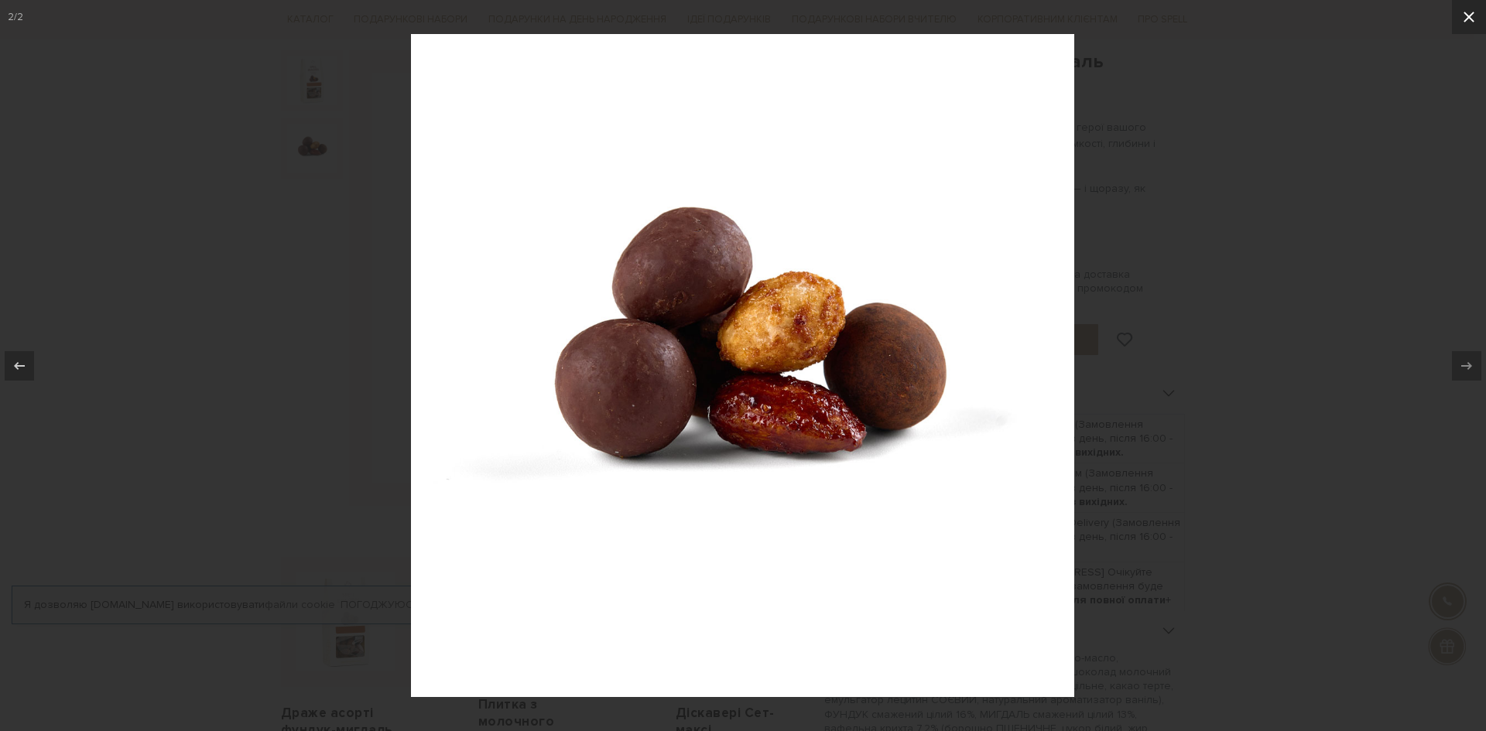
click at [1470, 13] on icon at bounding box center [1469, 17] width 19 height 19
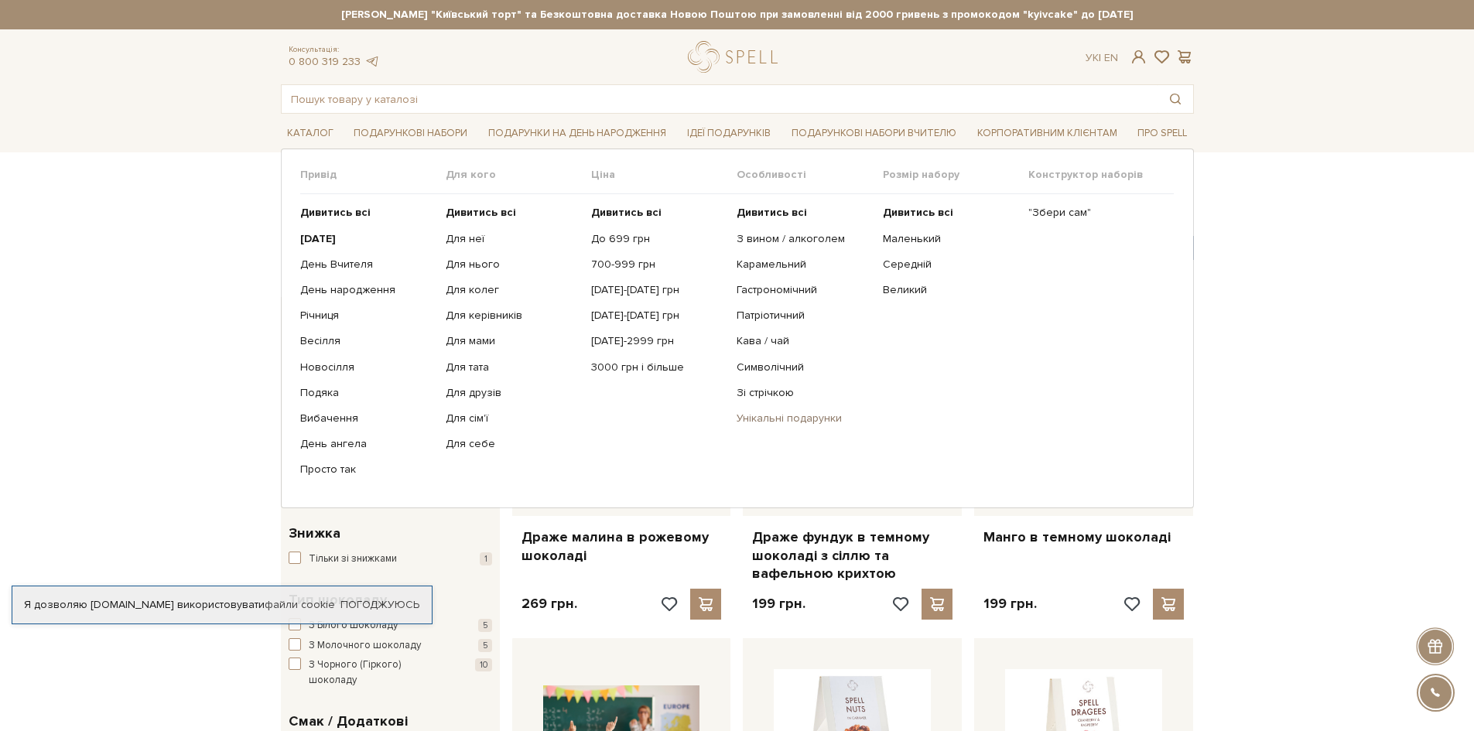
click at [776, 420] on link "Унікальні подарунки" at bounding box center [804, 419] width 134 height 14
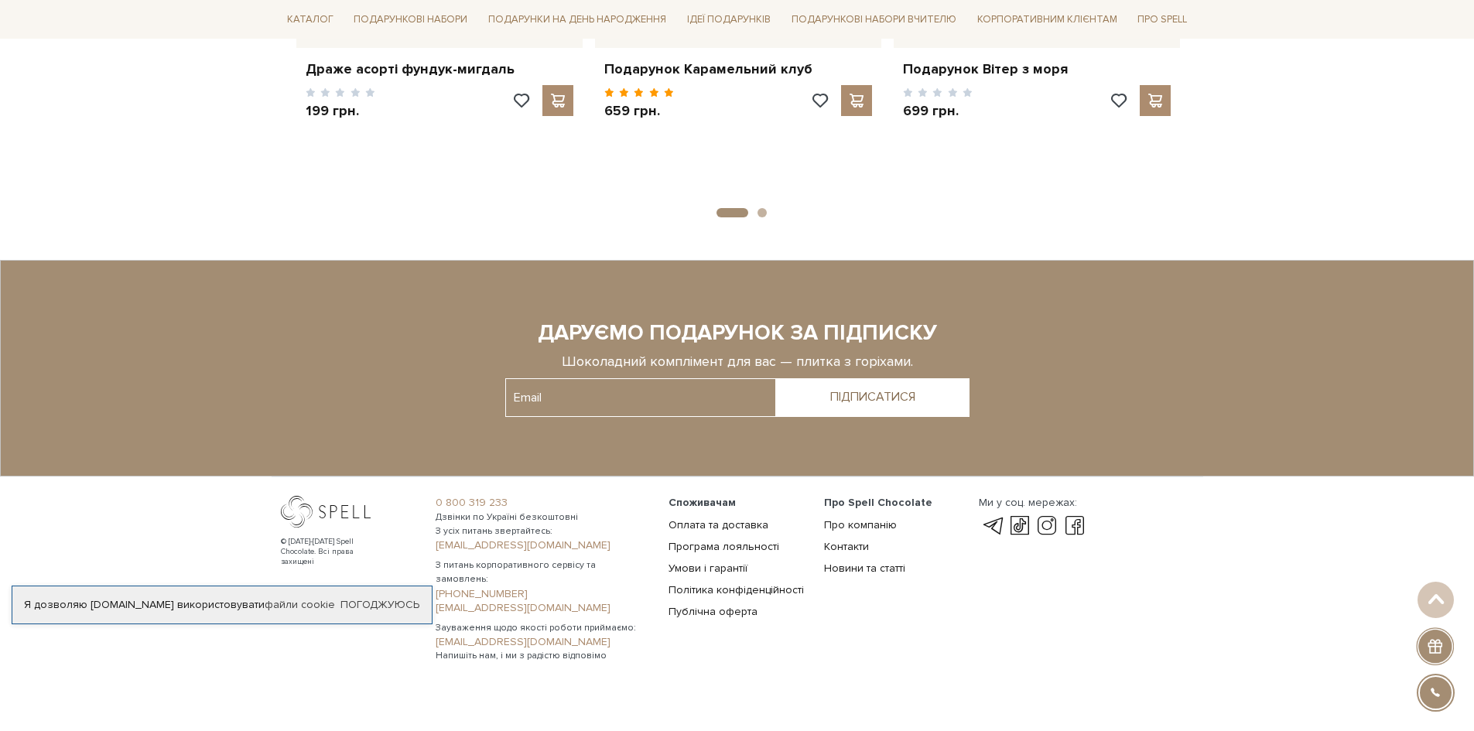
scroll to position [1902, 0]
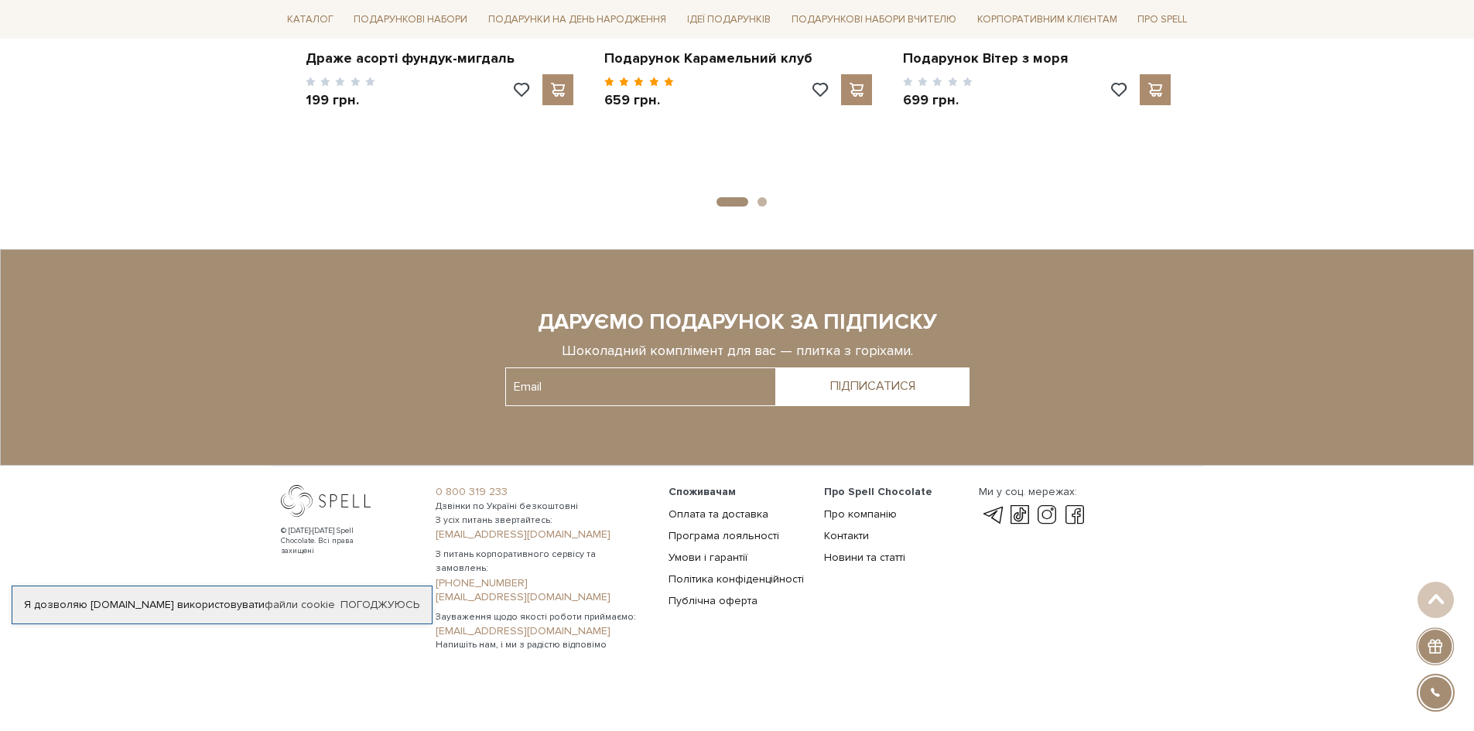
click at [764, 200] on button "2" at bounding box center [762, 201] width 9 height 9
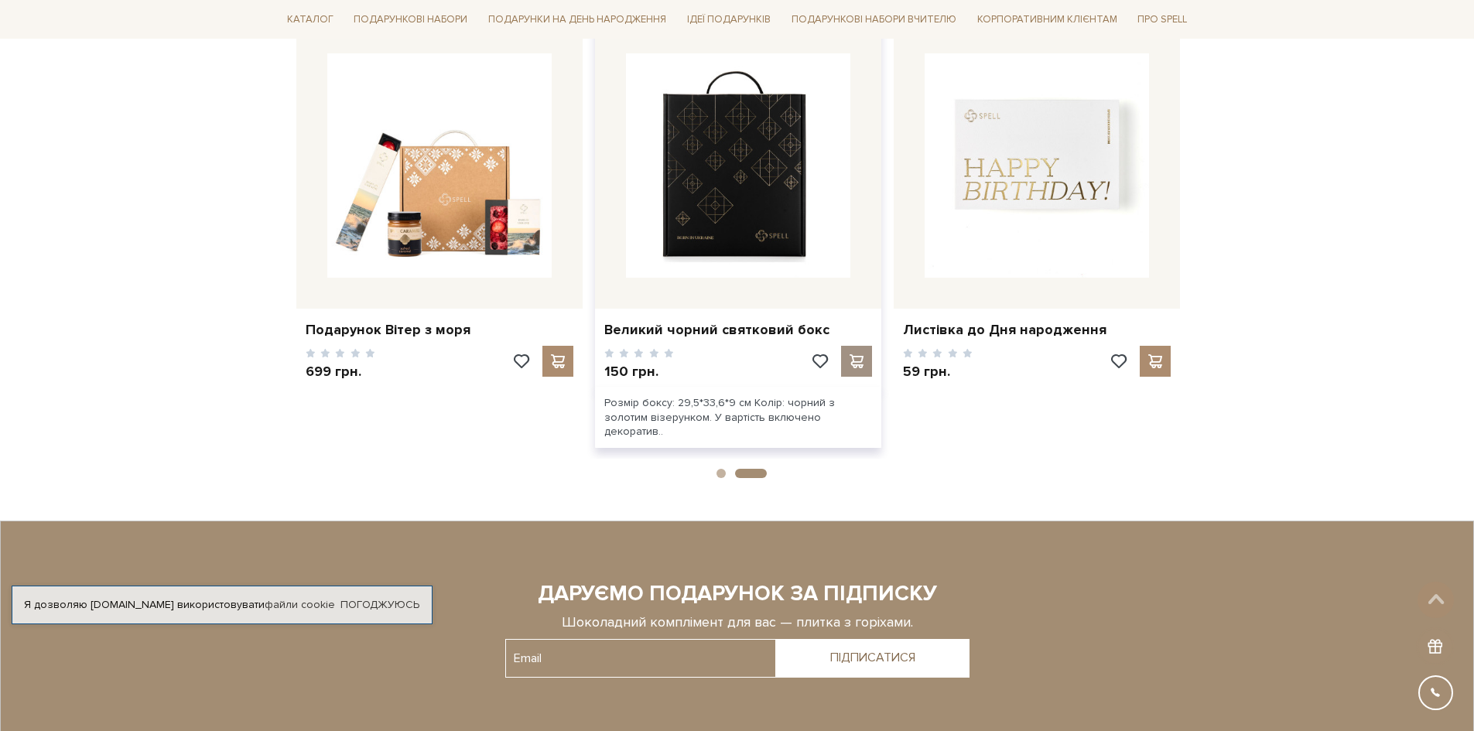
scroll to position [1361, 0]
